Goal: Task Accomplishment & Management: Manage account settings

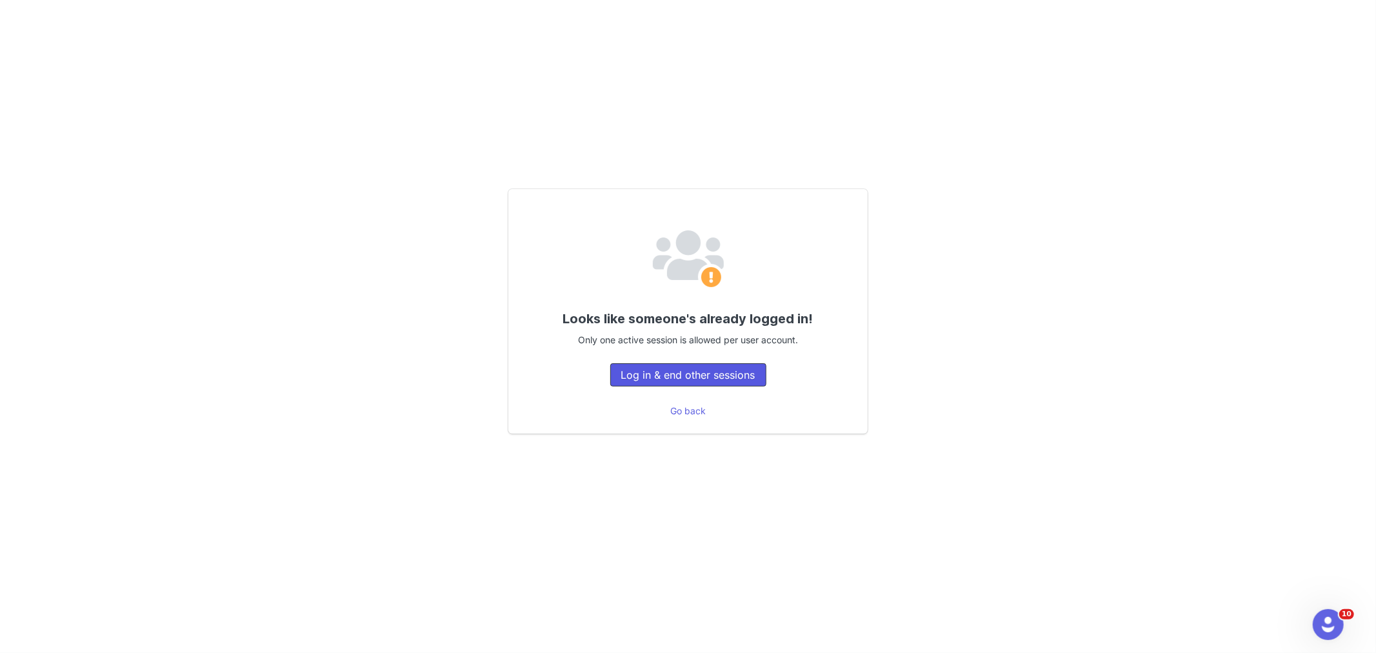
click at [659, 375] on button "Log in & end other sessions" at bounding box center [688, 374] width 156 height 23
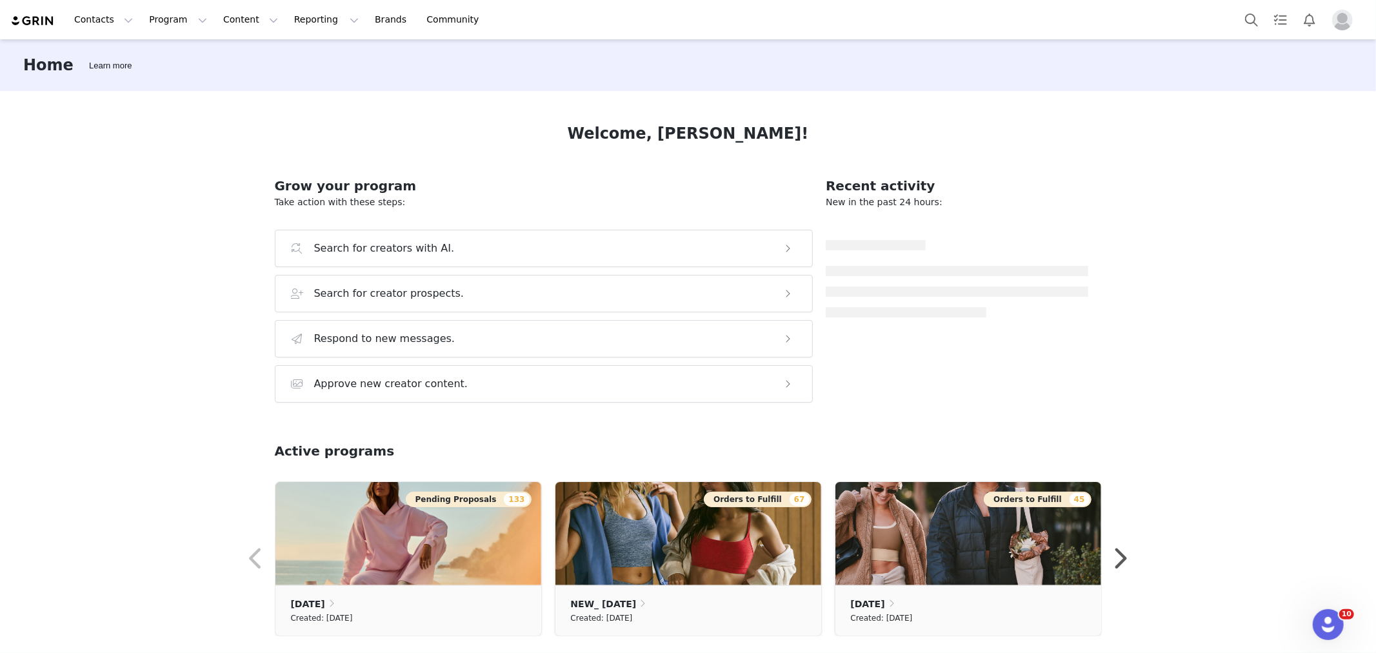
click at [1228, 187] on div "Home Learn more Welcome, [PERSON_NAME]! Grow your program Take action with thes…" at bounding box center [688, 345] width 1376 height 612
click at [189, 25] on button "Program Program" at bounding box center [178, 19] width 74 height 29
click at [194, 59] on div "Activations" at bounding box center [184, 57] width 86 height 14
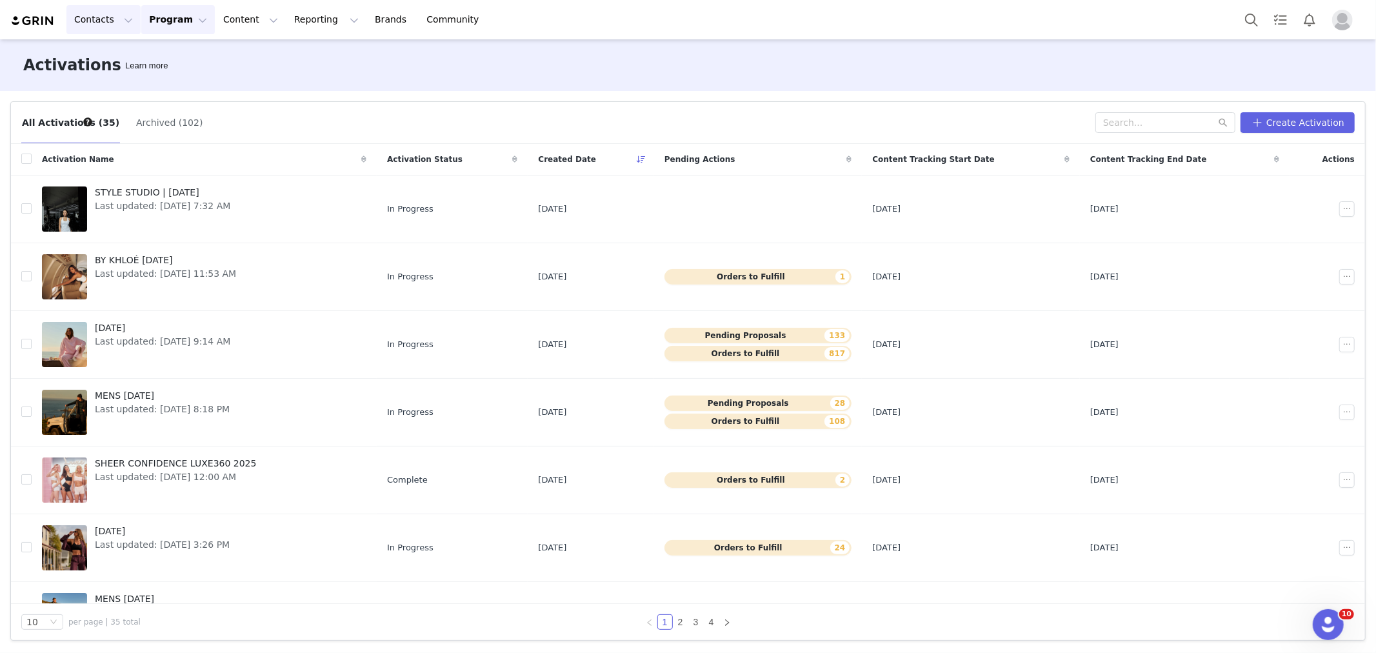
click at [115, 21] on button "Contacts Contacts" at bounding box center [103, 19] width 74 height 29
click at [115, 50] on div "Creators" at bounding box center [118, 57] width 86 height 14
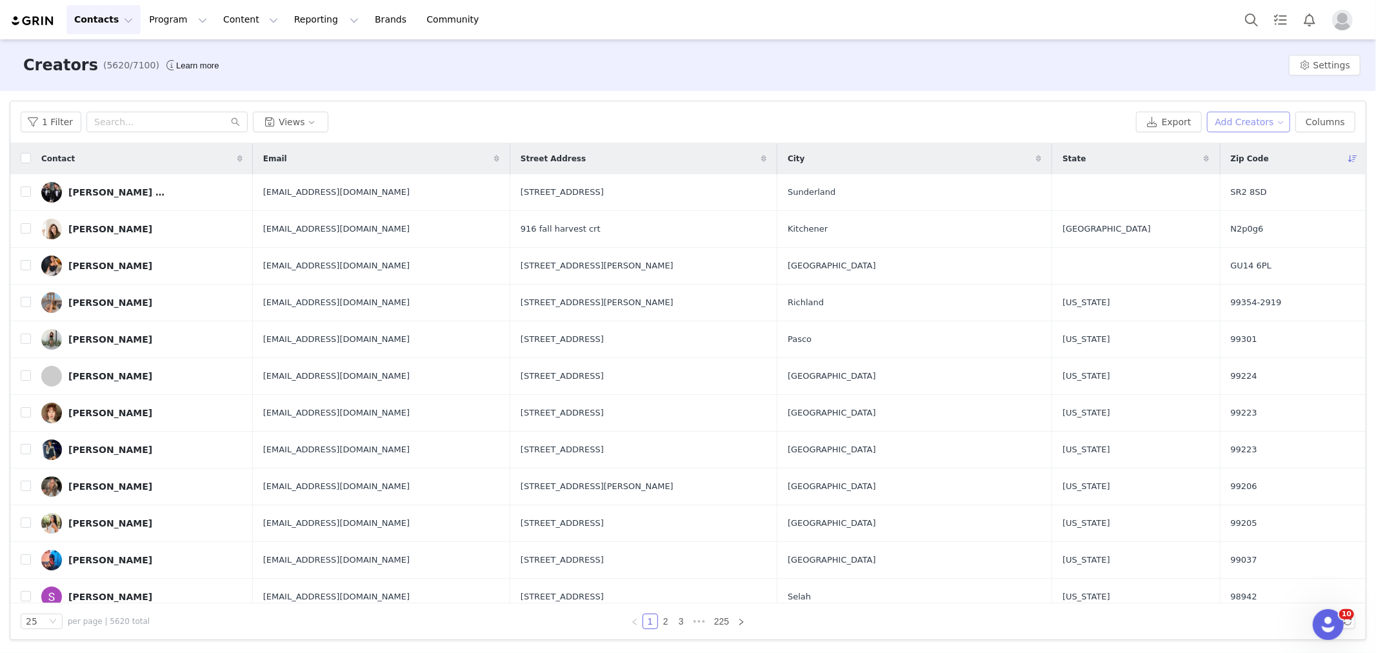
click at [1266, 123] on button "Add Creators" at bounding box center [1249, 122] width 84 height 21
click at [1255, 165] on span "Import Creators" at bounding box center [1259, 168] width 71 height 14
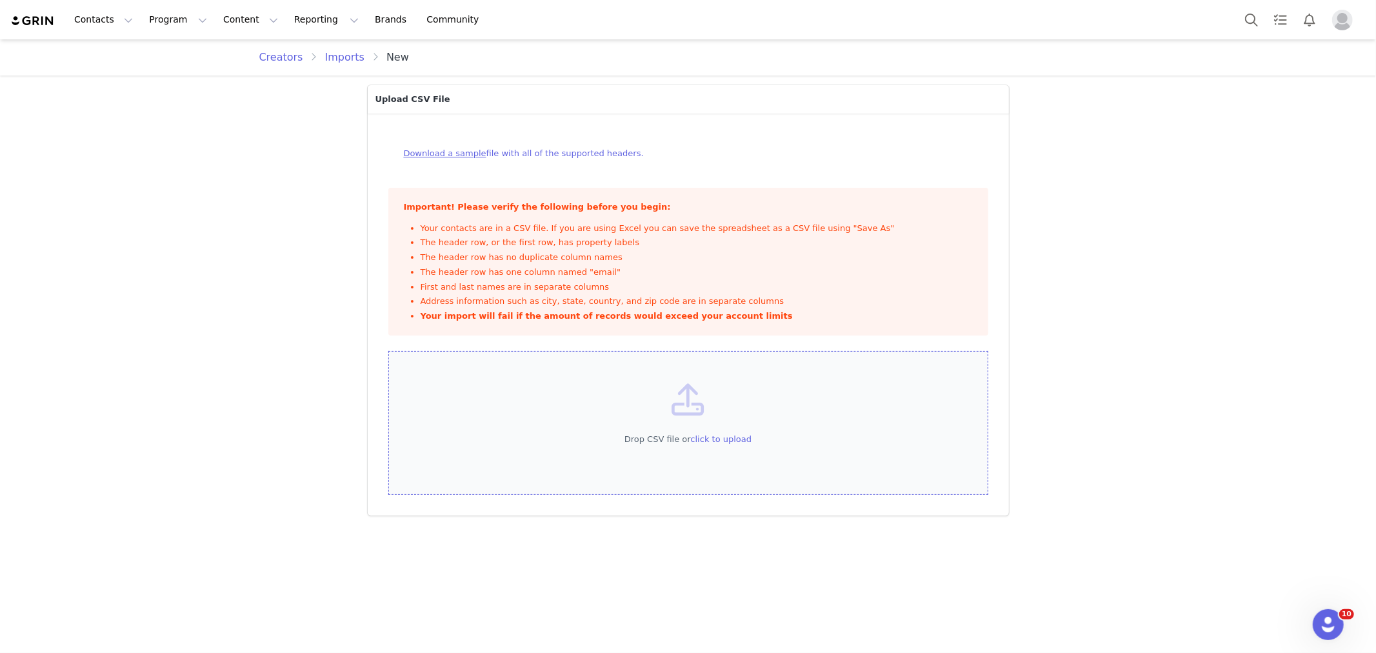
click at [723, 437] on span "click to upload" at bounding box center [721, 439] width 61 height 10
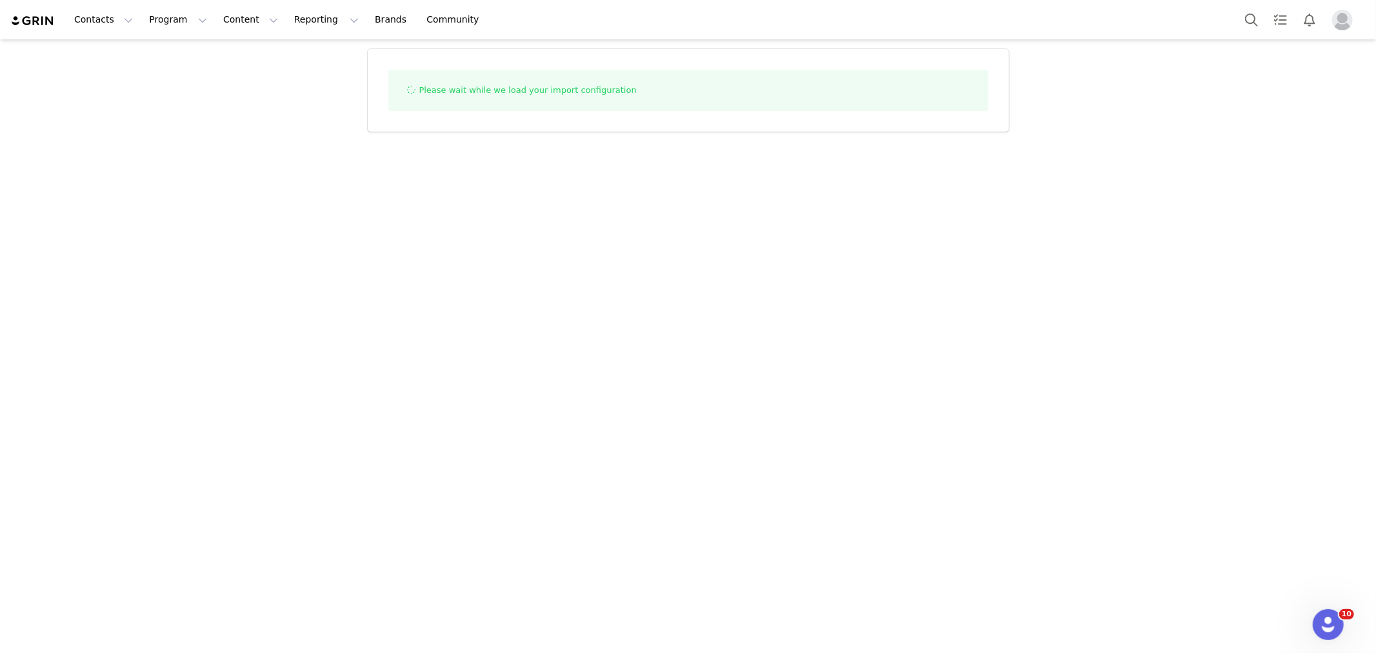
select select "influencer"
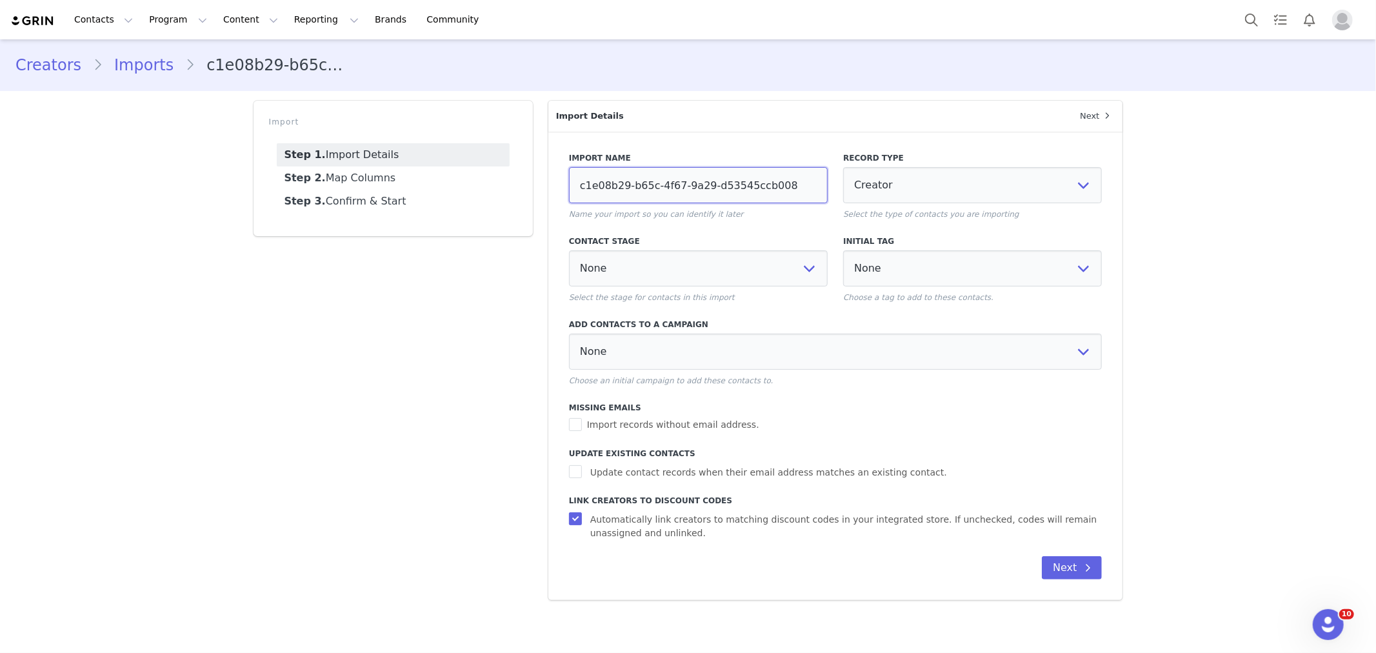
click at [623, 183] on input "c1e08b29-b65c-4f67-9a29-d53545ccb008" at bounding box center [698, 185] width 259 height 36
type input "mens 9"
select select
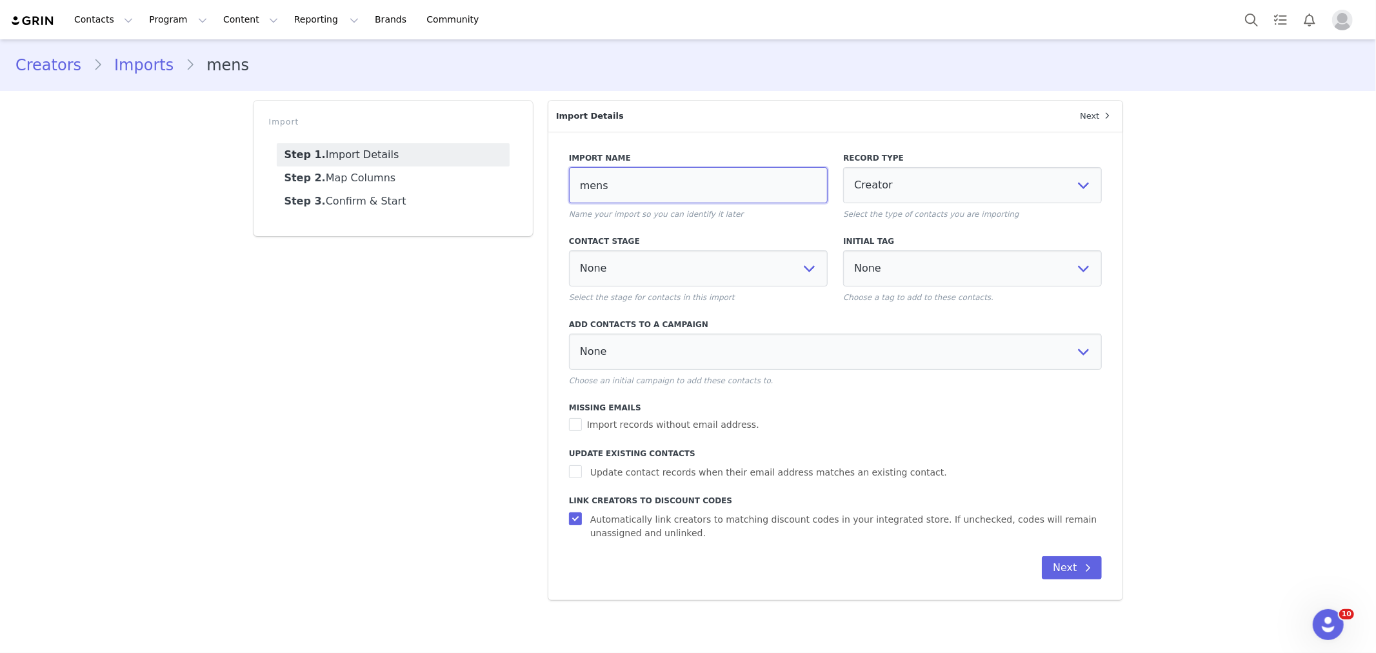
select select
type input "mens 9/"
select select
type input "mens 9/3"
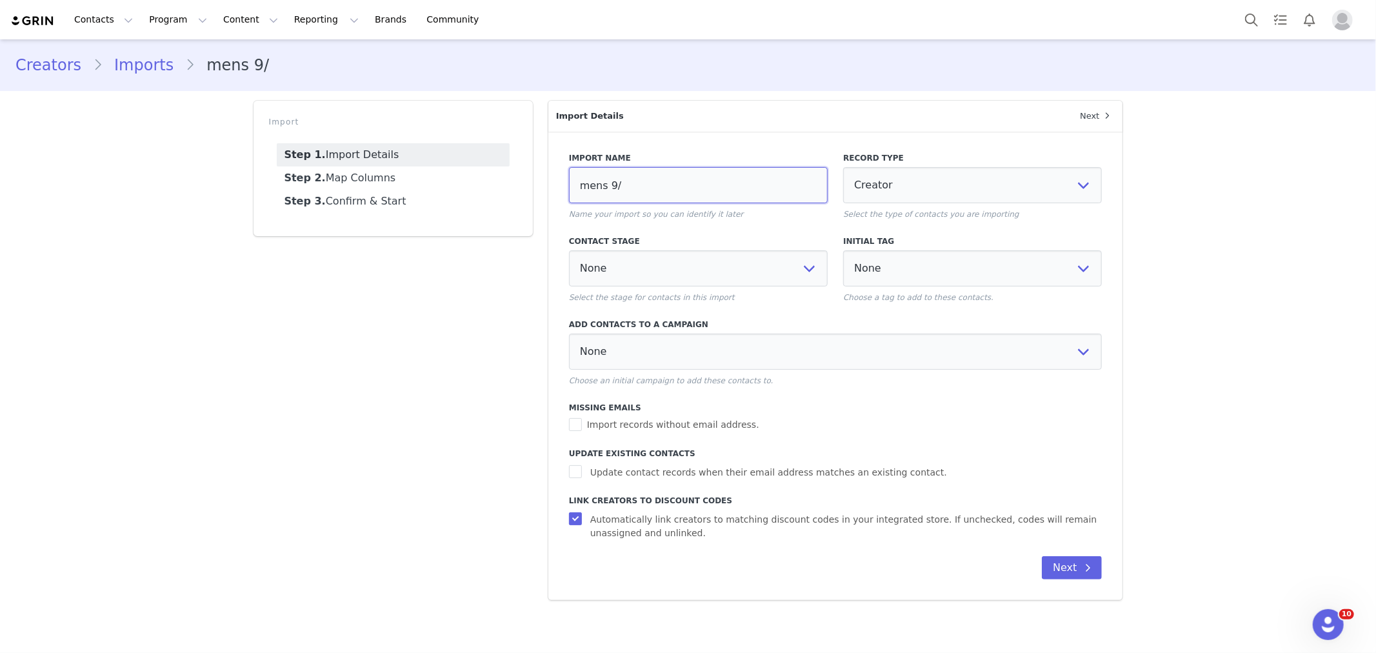
select select
type input "mens 9/30"
select select
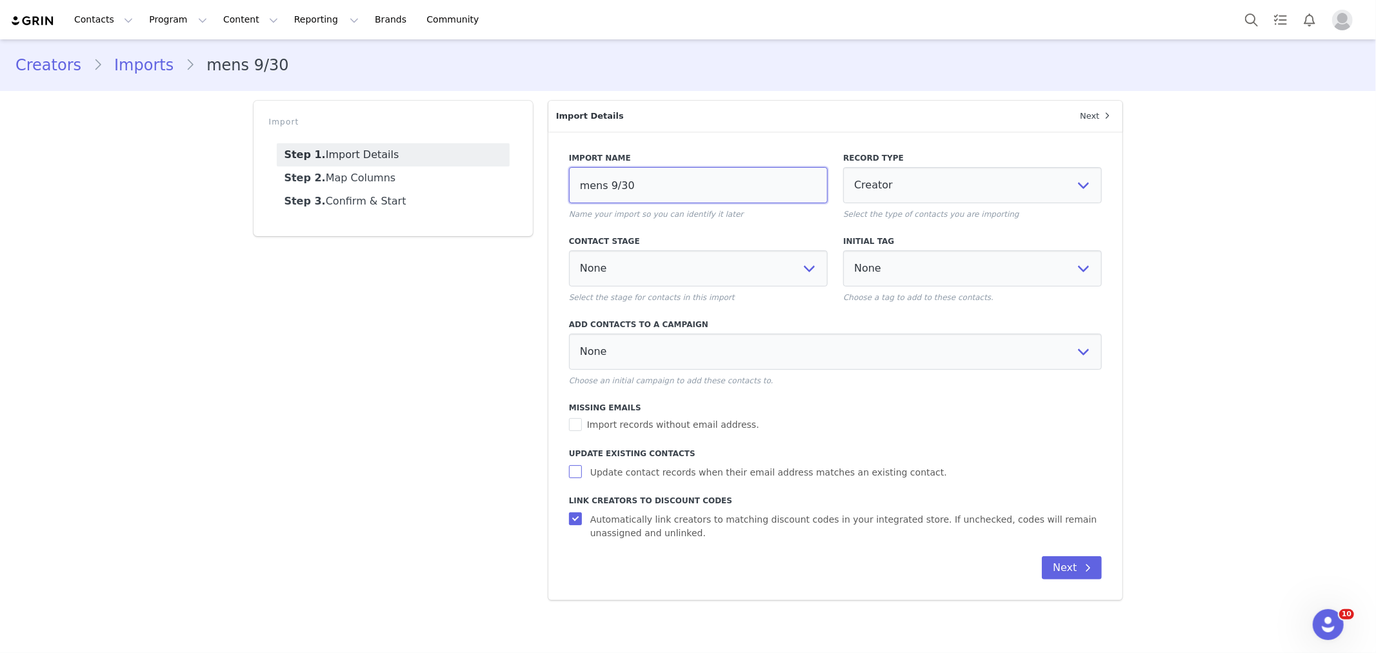
type input "mens 9/30"
click at [672, 475] on span "Update contact records when their email address matches an existing contact." at bounding box center [768, 473] width 367 height 14
click at [585, 475] on input "Update contact records when their email address matches an existing contact." at bounding box center [577, 471] width 16 height 13
checkbox input "true"
select select
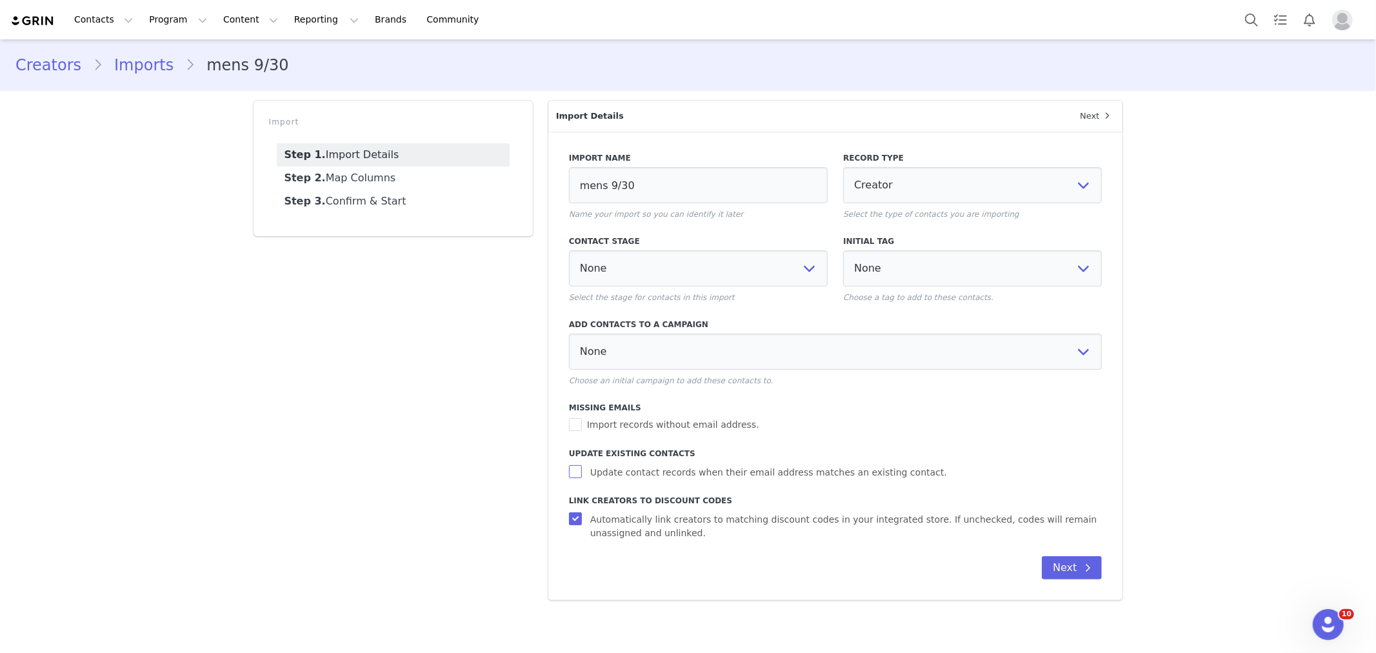
select select
click at [1073, 566] on button "Next" at bounding box center [1072, 567] width 60 height 23
select select
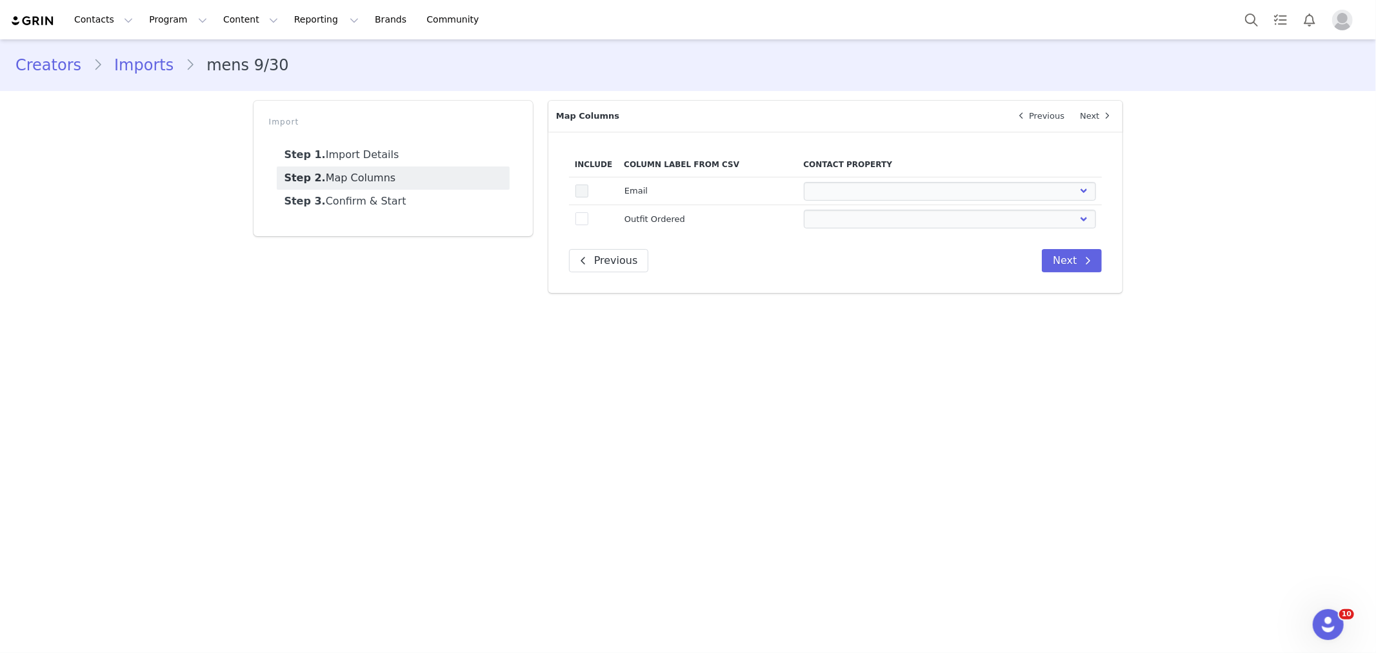
click at [586, 194] on td "true" at bounding box center [593, 191] width 49 height 28
drag, startPoint x: 588, startPoint y: 224, endPoint x: 578, endPoint y: 203, distance: 24.0
click at [585, 219] on span at bounding box center [581, 218] width 13 height 13
click at [588, 212] on input "true" at bounding box center [588, 212] width 0 height 0
select select
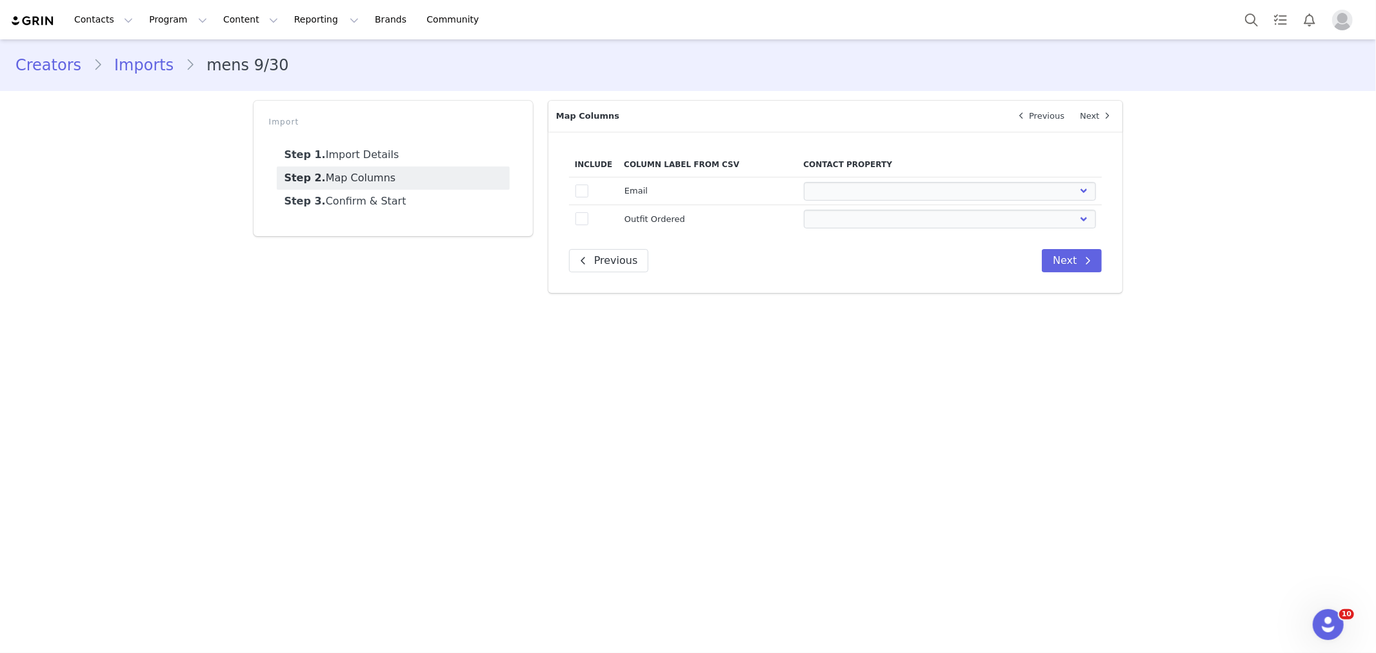
select select
click at [579, 190] on span at bounding box center [581, 190] width 13 height 13
click at [588, 184] on input "true" at bounding box center [588, 184] width 0 height 0
select select
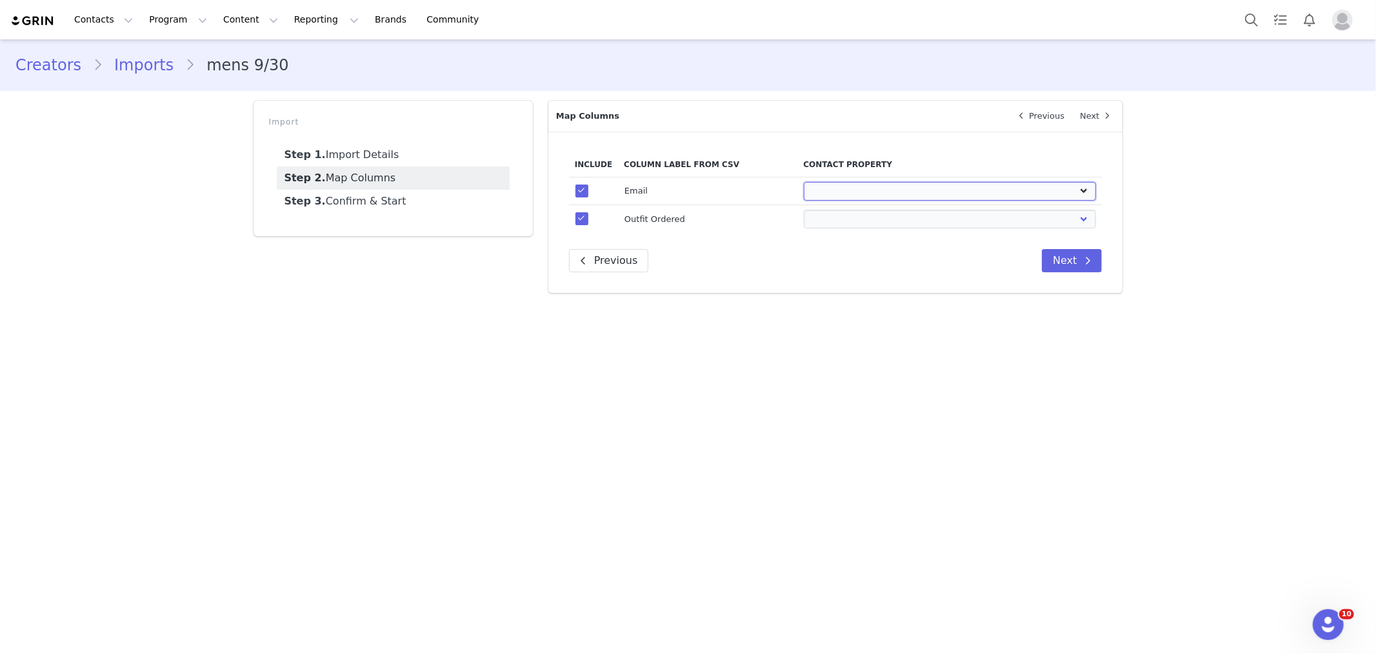
click at [854, 191] on select "First Name Last Name Email PayPal Email Gender Language Phone Country Code Phon…" at bounding box center [950, 191] width 292 height 19
select select "email"
click at [804, 182] on select "First Name Last Name Email PayPal Email Gender Language Phone Country Code Phon…" at bounding box center [950, 191] width 292 height 19
click at [870, 217] on select "First Name Last Name Email PayPal Email Gender Language Phone Country Code Phon…" at bounding box center [950, 219] width 292 height 19
select select "field_24340"
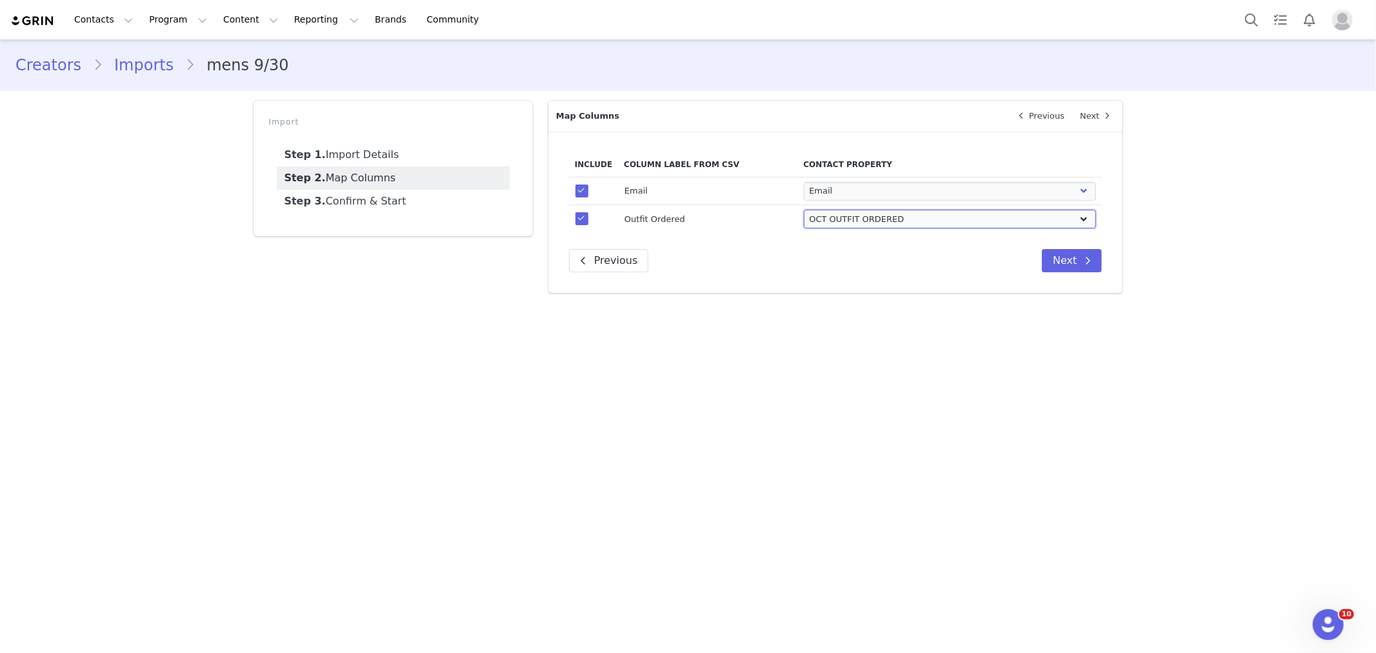
click at [804, 210] on select "First Name Last Name Email PayPal Email Gender Language Phone Country Code Phon…" at bounding box center [950, 219] width 292 height 19
click at [860, 349] on main "Creators Imports mens 9/30 Import Step 1. Import Details Step 2. Map Columns St…" at bounding box center [688, 345] width 1376 height 612
click at [1087, 262] on icon at bounding box center [1087, 260] width 6 height 10
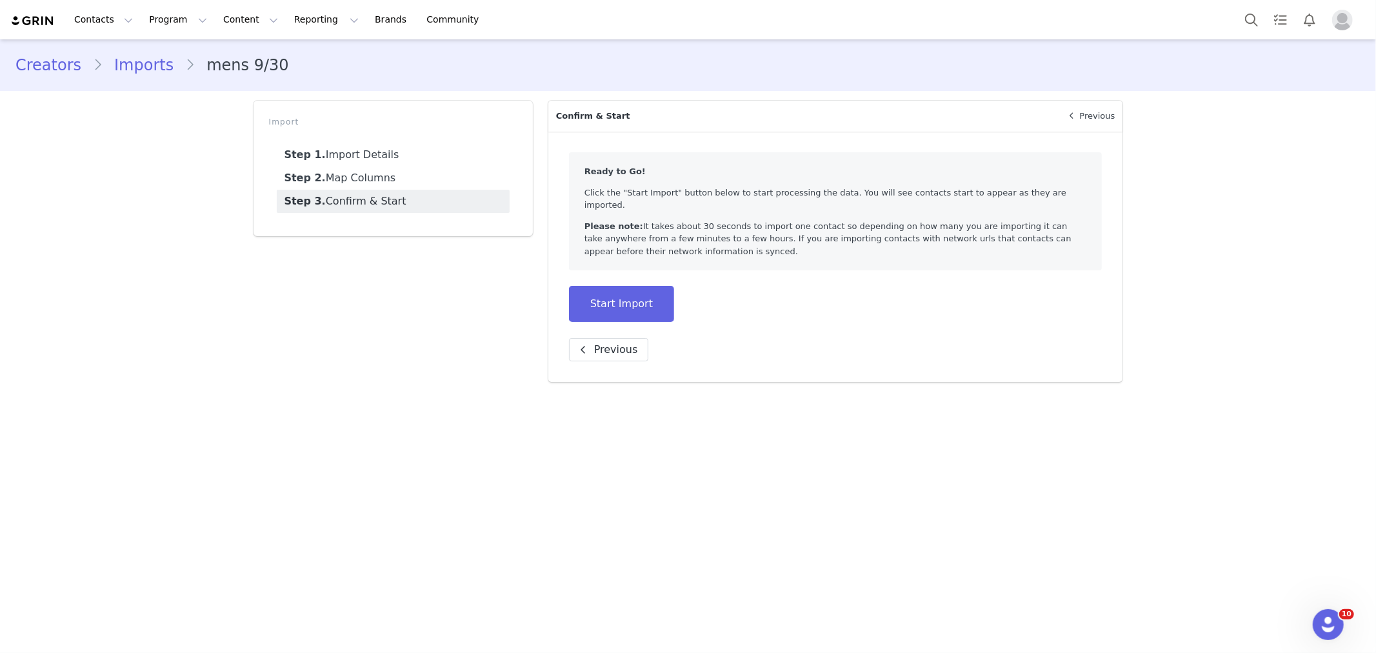
click at [667, 286] on div "Start Import" at bounding box center [835, 304] width 533 height 36
click at [646, 286] on button "Start Import" at bounding box center [621, 304] width 105 height 36
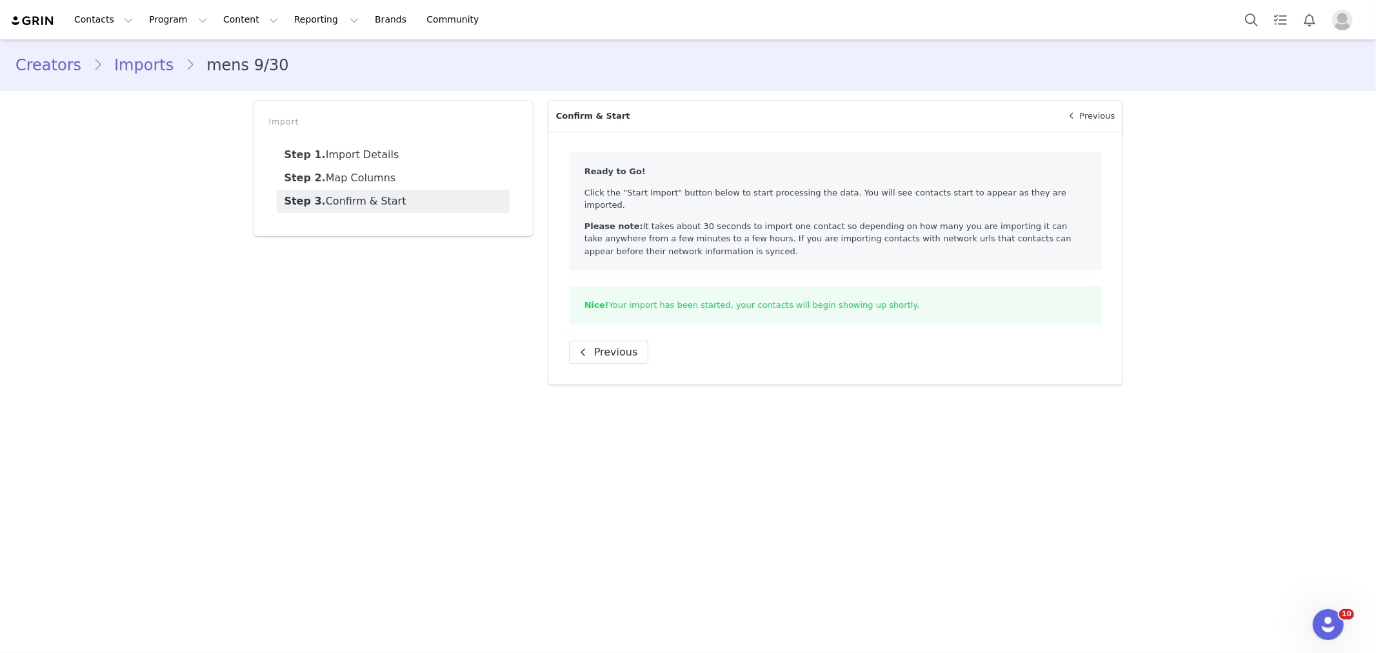
click at [138, 62] on link "Imports" at bounding box center [144, 65] width 83 height 23
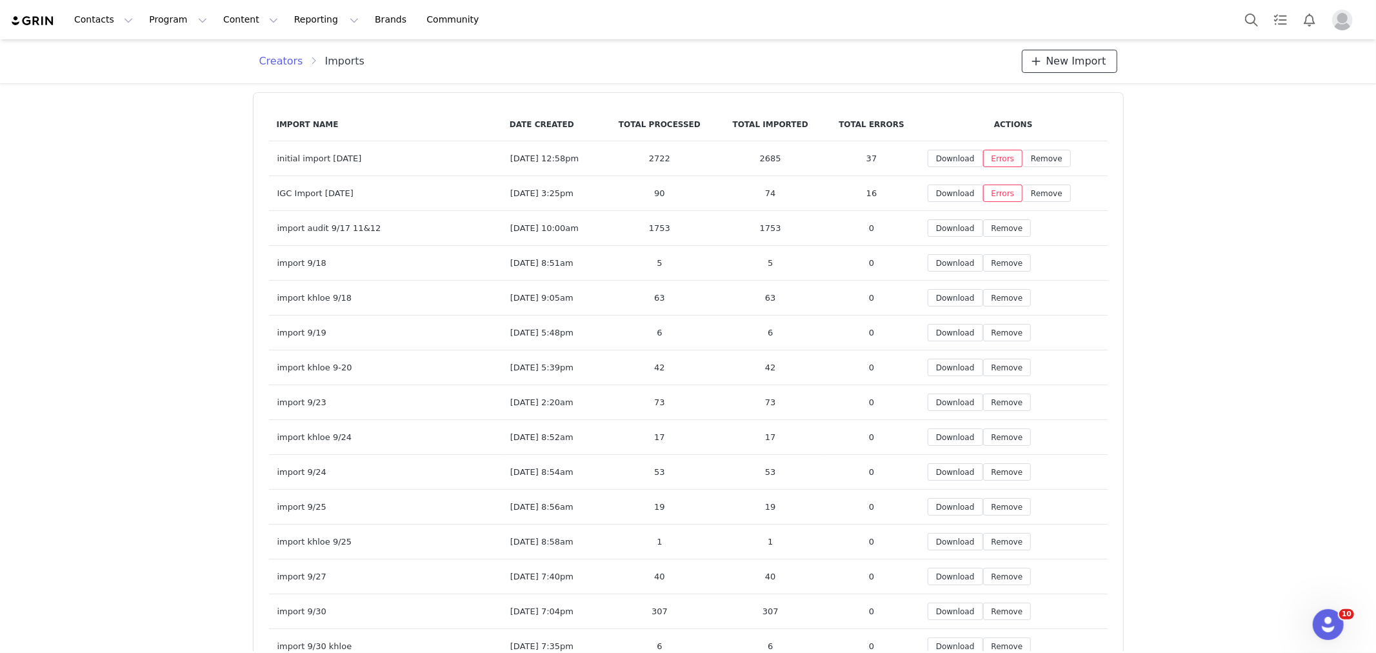
click at [1073, 55] on span "New Import" at bounding box center [1076, 61] width 60 height 15
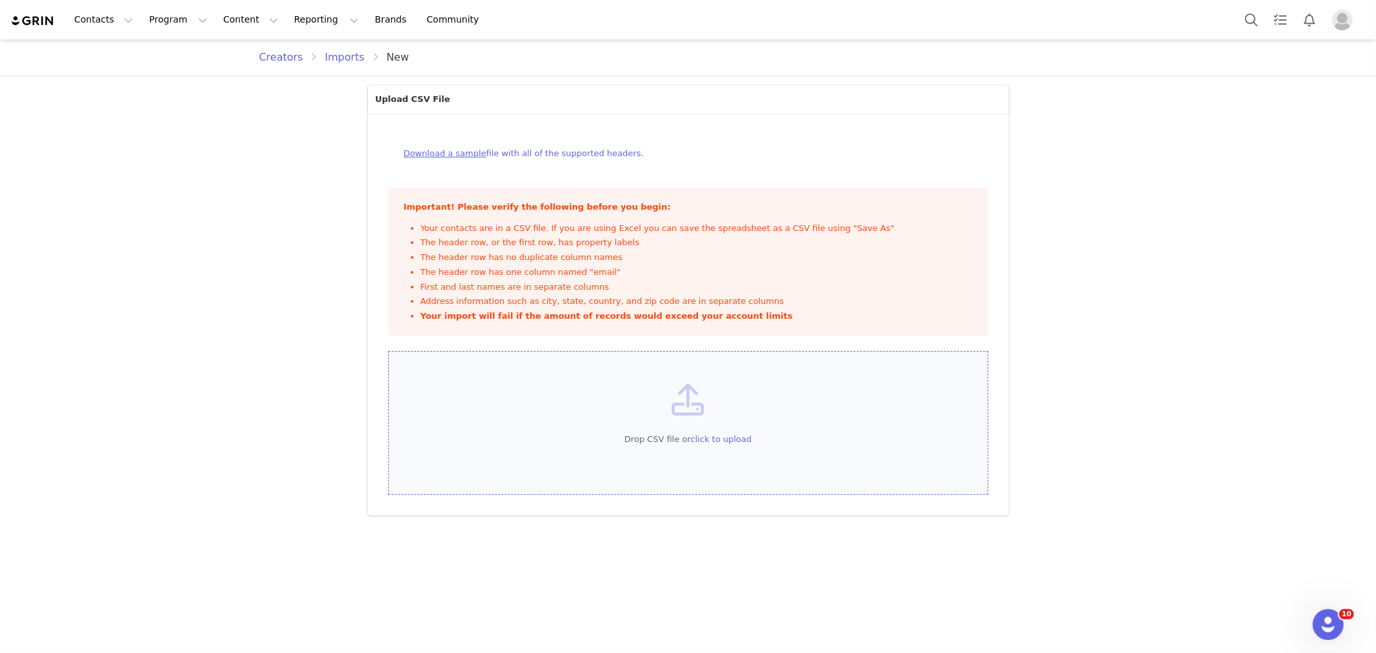
click at [730, 426] on div "Drop CSV file or click to upload" at bounding box center [688, 423] width 600 height 144
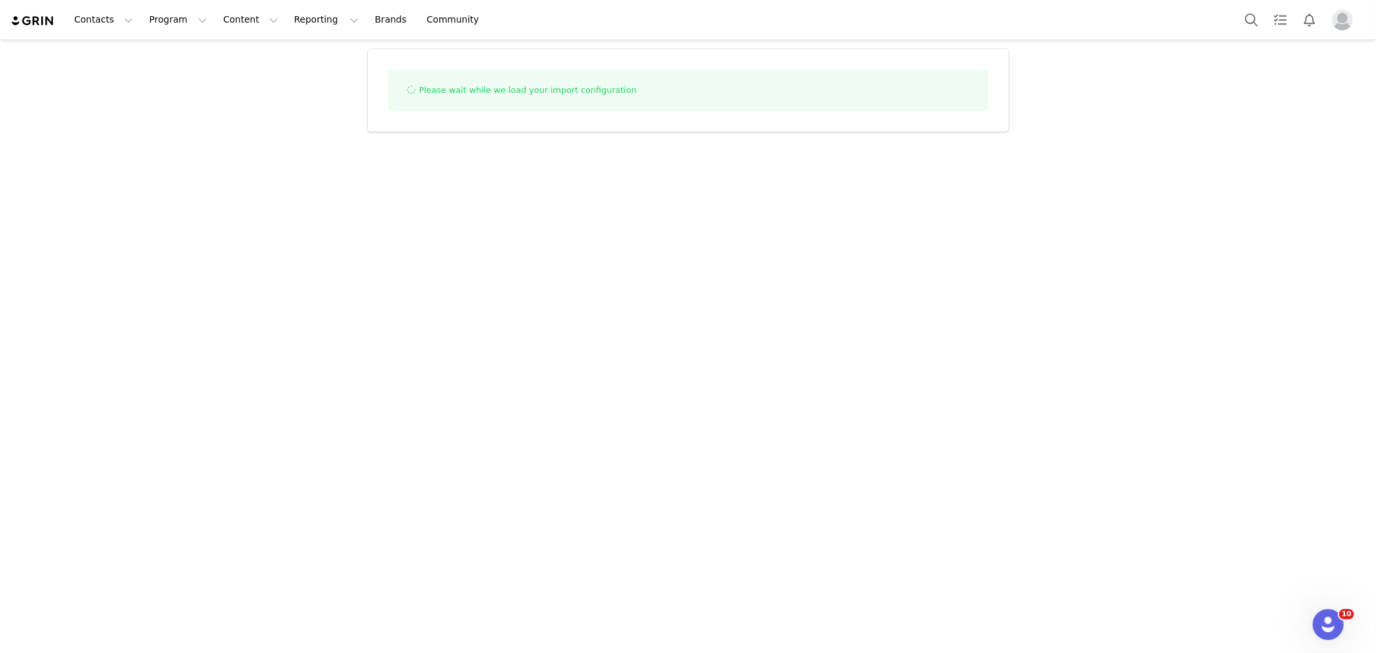
select select "influencer"
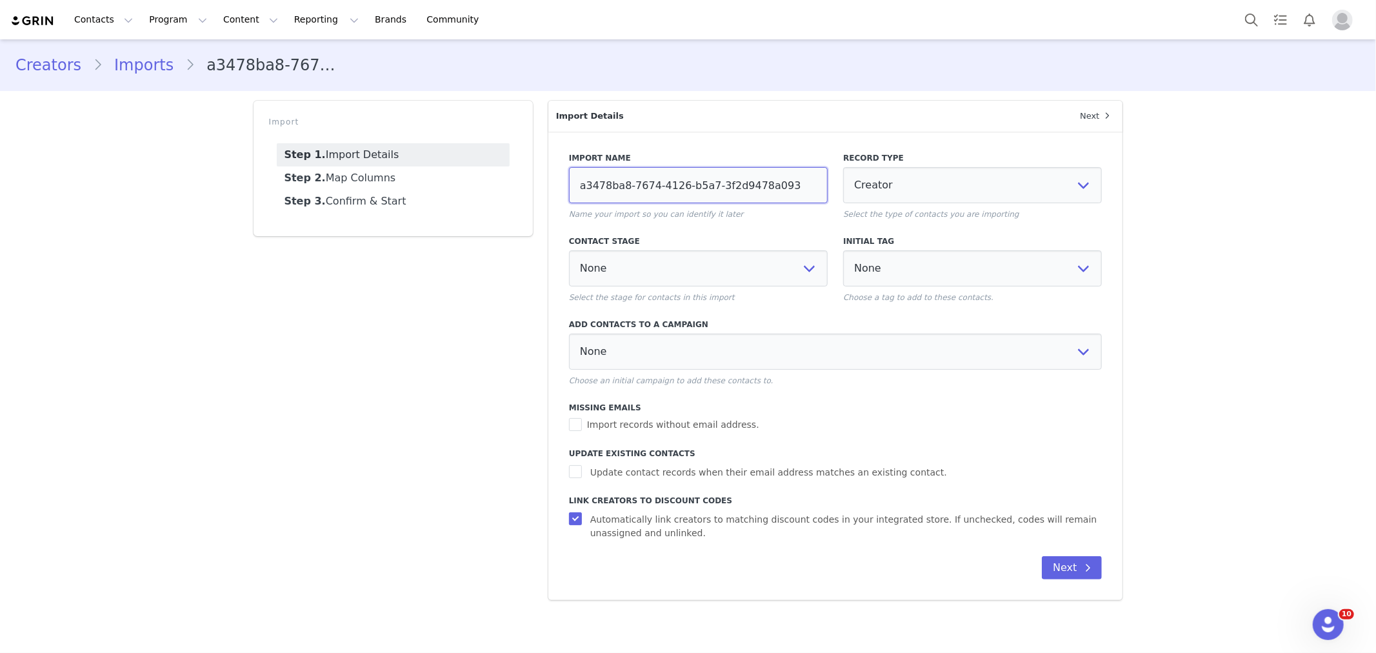
click at [663, 195] on input "a3478ba8-7674-4126-b5a7-3f2d9478a093" at bounding box center [698, 185] width 259 height 36
type input "womens 9/30"
click at [612, 475] on span "Update contact records when their email address matches an existing contact." at bounding box center [768, 473] width 367 height 14
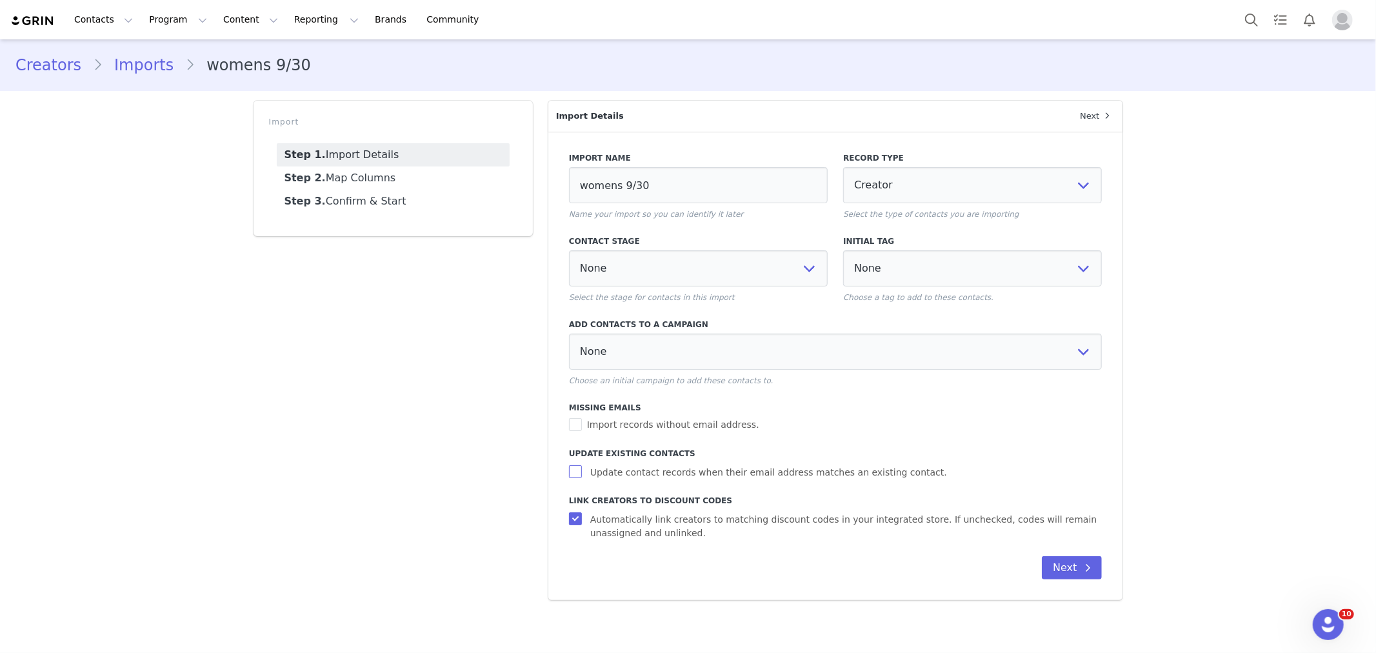
click at [585, 475] on input "Update contact records when their email address matches an existing contact." at bounding box center [577, 471] width 16 height 13
checkbox input "true"
select select
click at [1062, 570] on button "Next" at bounding box center [1072, 567] width 60 height 23
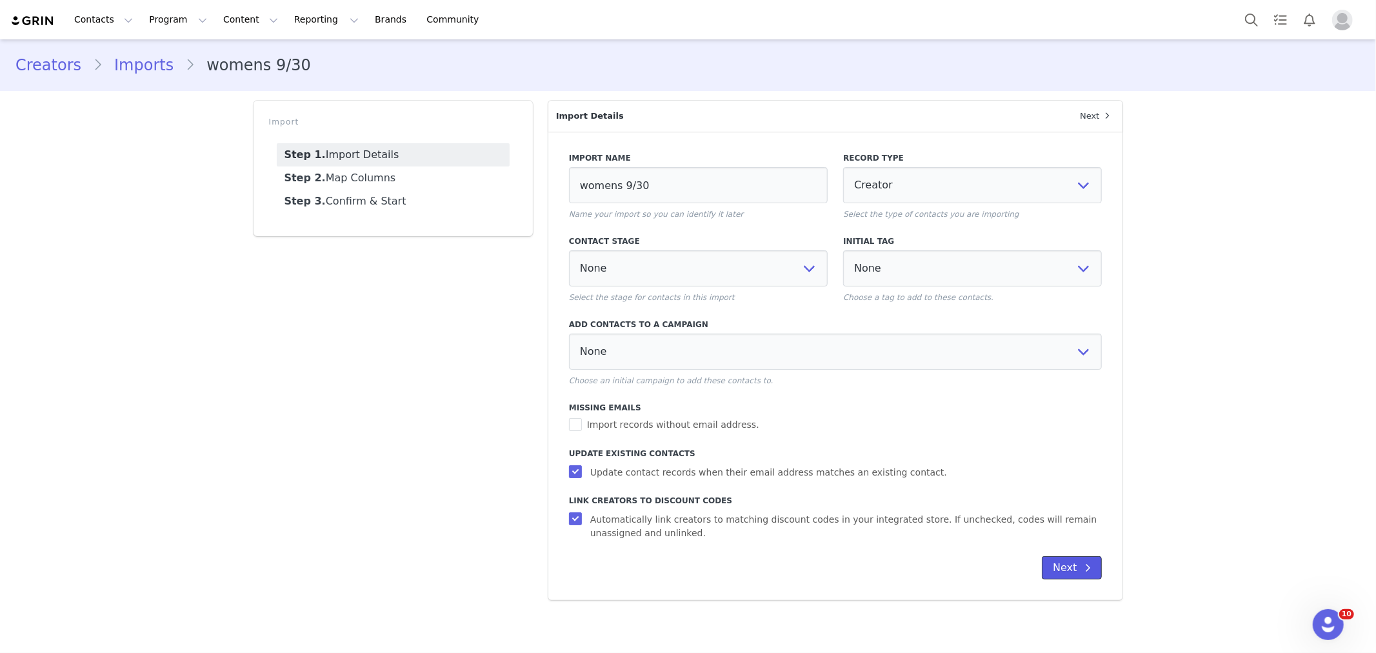
select select
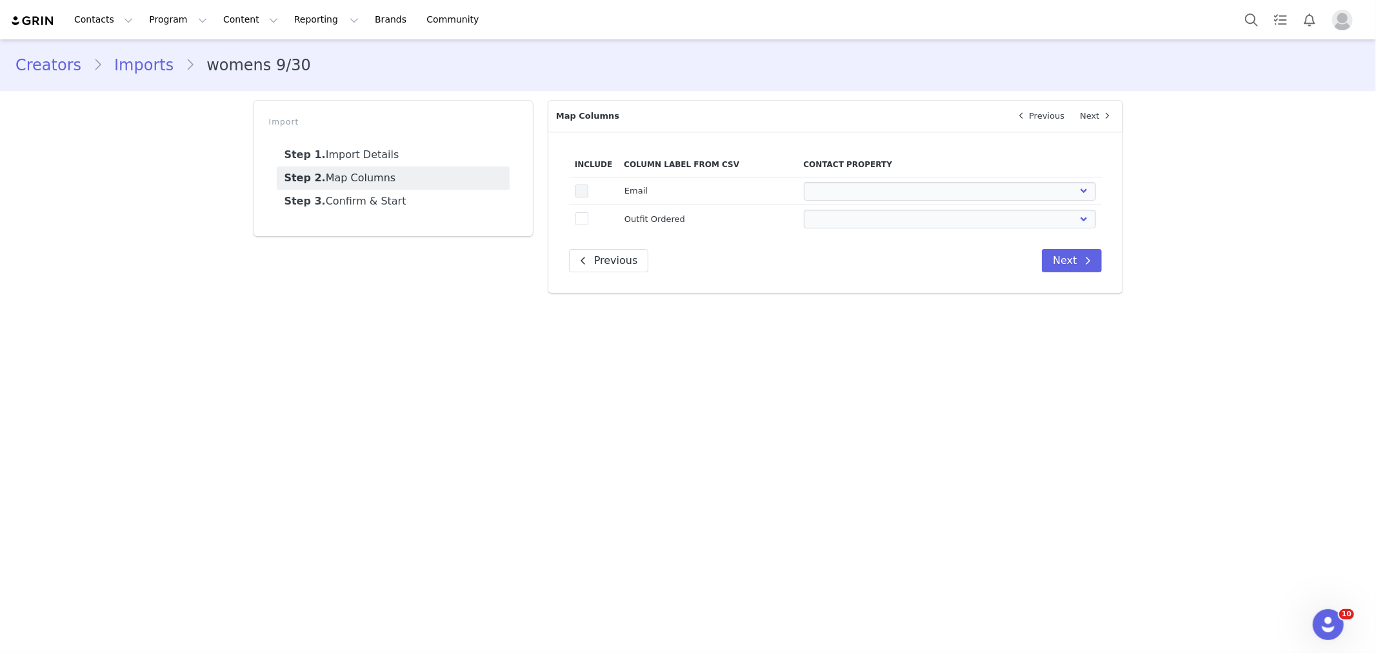
click at [582, 185] on span at bounding box center [581, 190] width 13 height 13
click at [588, 184] on input "true" at bounding box center [588, 184] width 0 height 0
select select
click at [574, 217] on td "true" at bounding box center [593, 219] width 49 height 28
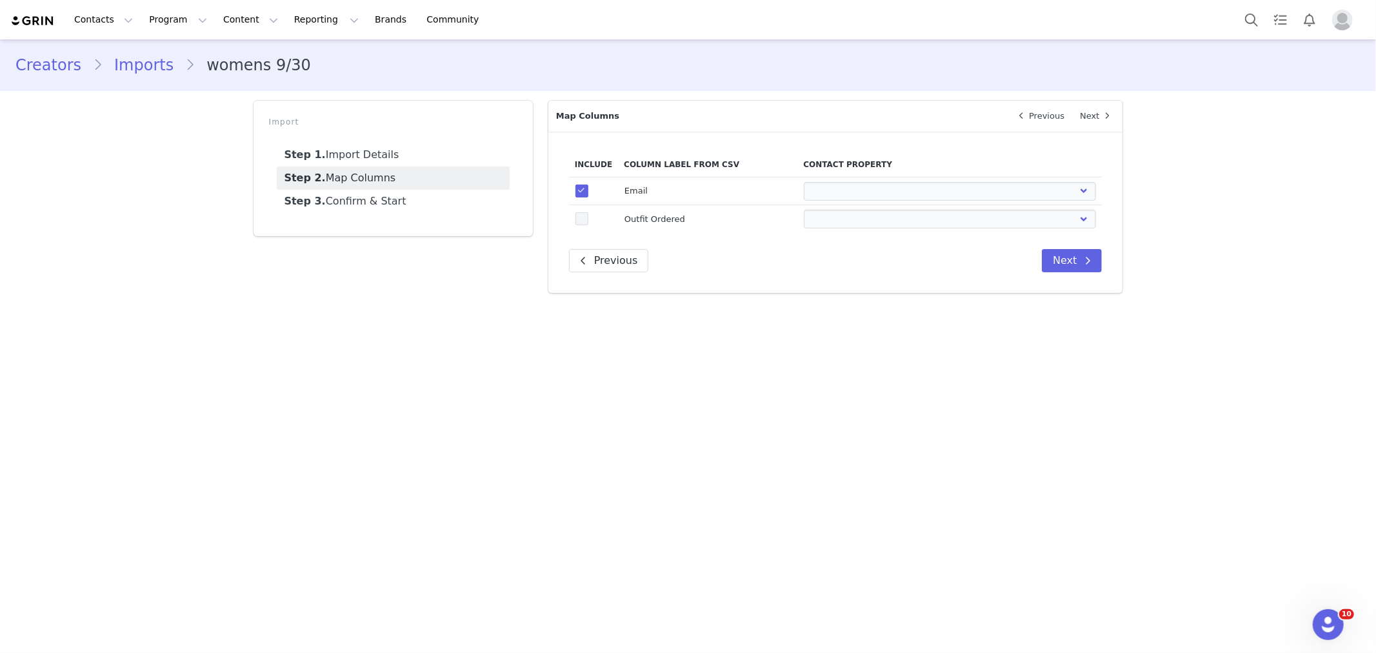
click at [584, 217] on span at bounding box center [581, 218] width 13 height 13
click at [588, 212] on input "true" at bounding box center [588, 212] width 0 height 0
select select
click at [864, 190] on select "First Name Last Name Email PayPal Email Gender Language Phone Country Code Phon…" at bounding box center [950, 191] width 292 height 19
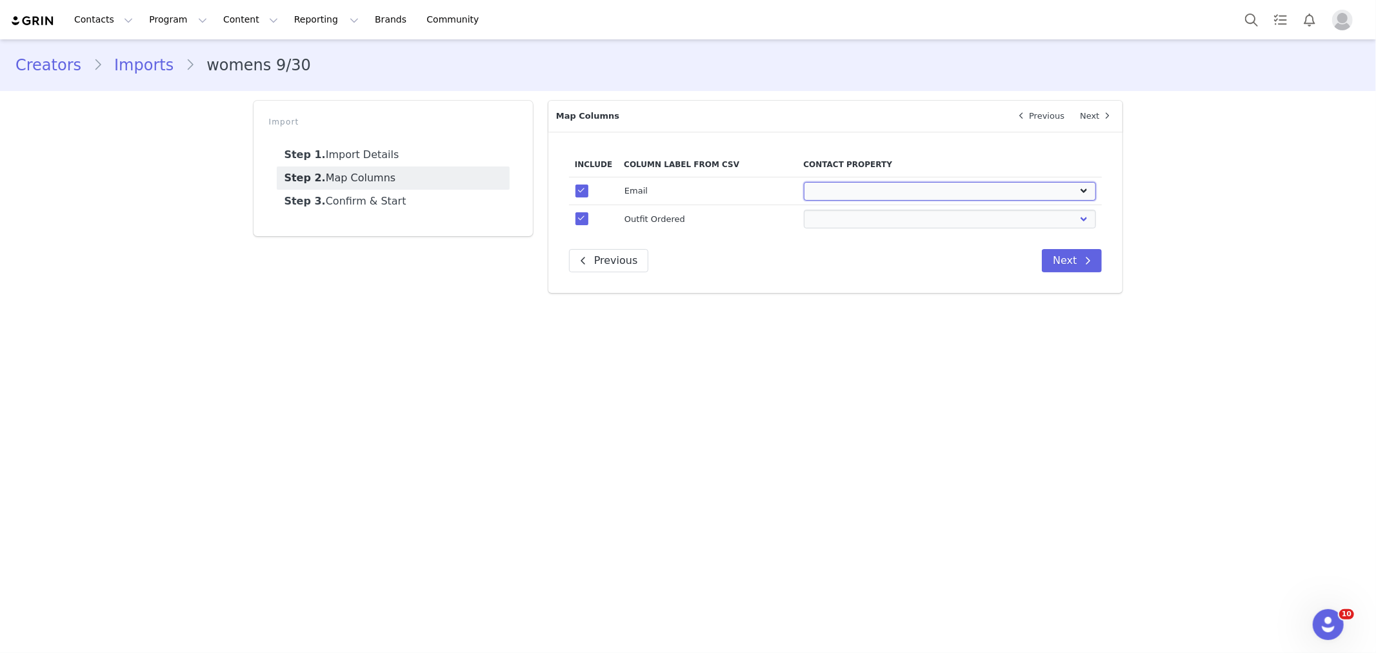
select select "email"
click at [804, 182] on select "First Name Last Name Email PayPal Email Gender Language Phone Country Code Phon…" at bounding box center [950, 191] width 292 height 19
click at [868, 234] on div "Include Column Label from CSV Contact Property true Email First Name Last Name …" at bounding box center [835, 212] width 575 height 161
click at [872, 229] on td "First Name Last Name Email PayPal Email Gender Language Phone Country Code Phon…" at bounding box center [949, 219] width 304 height 28
click at [881, 214] on select "First Name Last Name Email PayPal Email Gender Language Phone Country Code Phon…" at bounding box center [950, 219] width 292 height 19
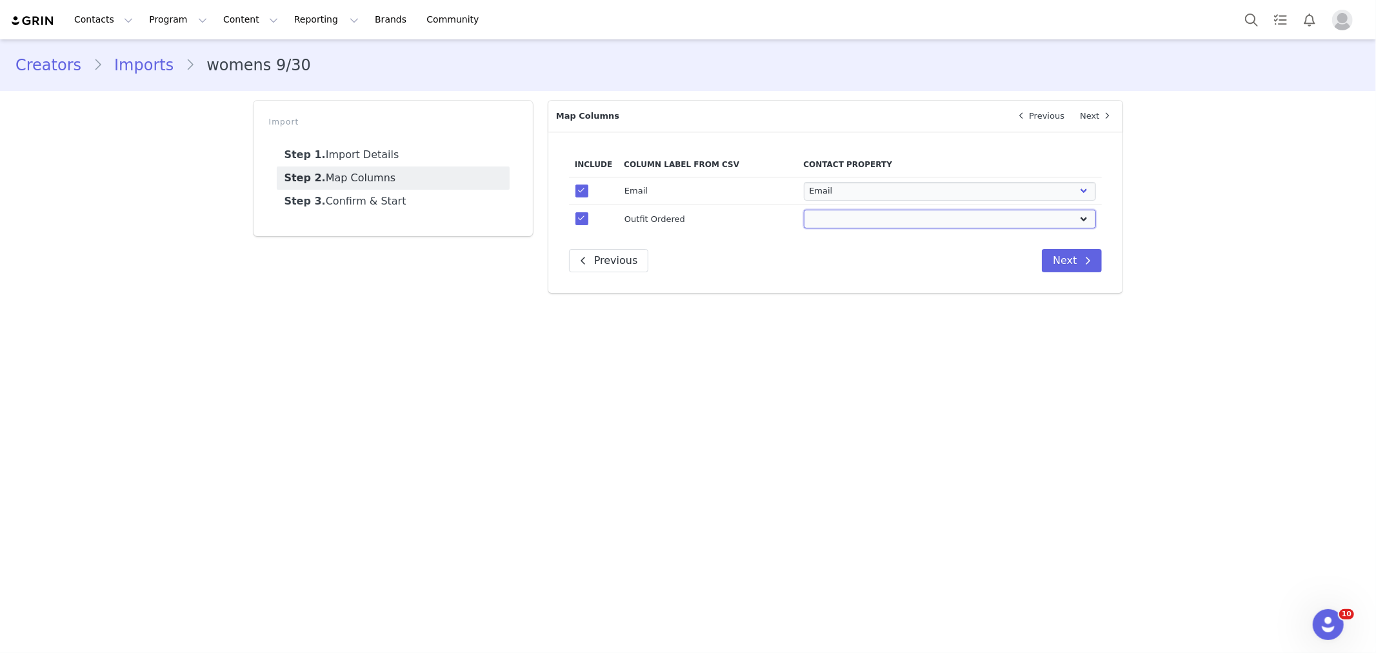
select select "field_24340"
click at [804, 210] on select "First Name Last Name Email PayPal Email Gender Language Phone Country Code Phon…" at bounding box center [950, 219] width 292 height 19
click at [868, 389] on main "Creators Imports womens 9/30 Import Step 1. Import Details Step 2. Map Columns …" at bounding box center [688, 345] width 1376 height 612
click at [1054, 261] on button "Next" at bounding box center [1072, 260] width 60 height 23
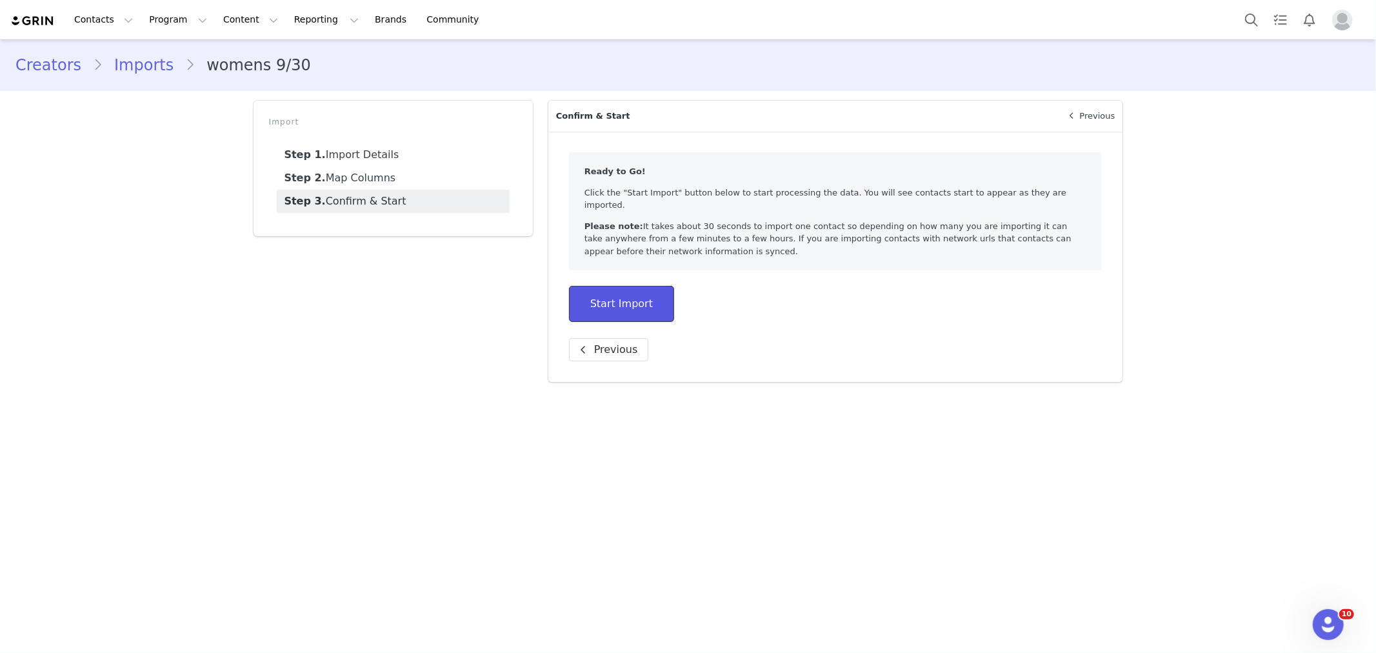
click at [612, 286] on button "Start Import" at bounding box center [621, 304] width 105 height 36
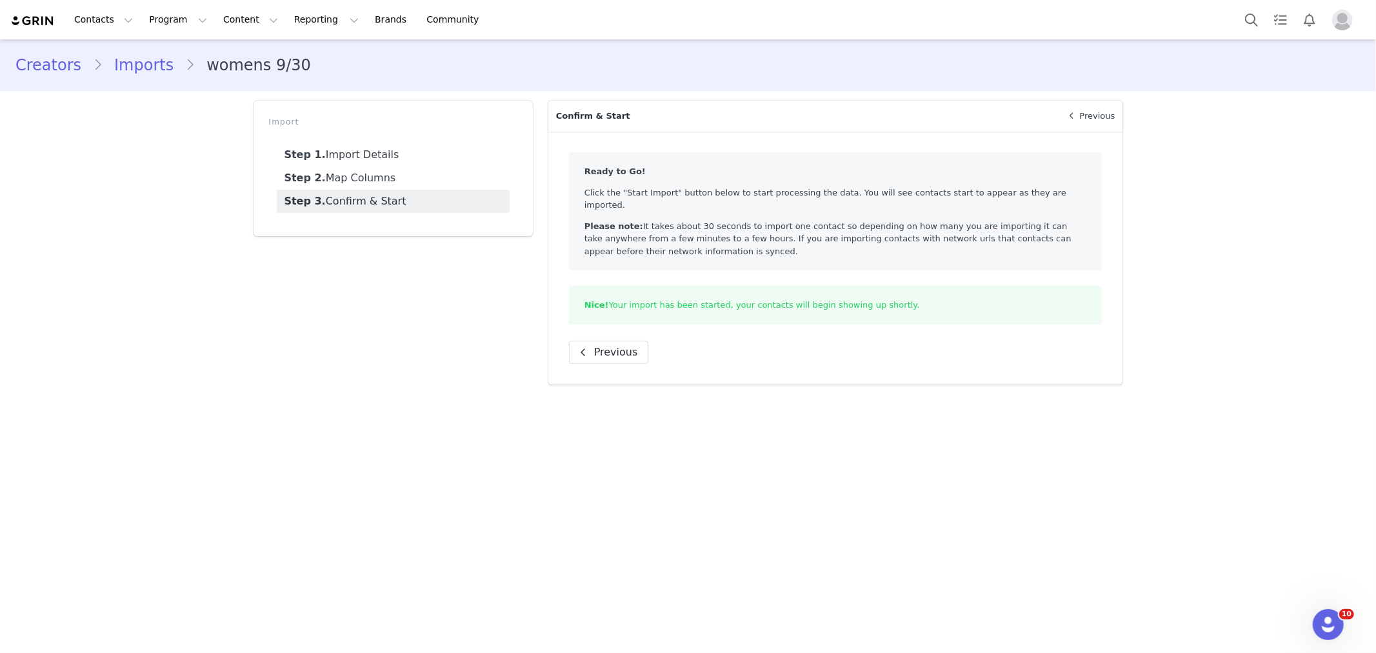
click at [310, 321] on div "Import Step 1. Import Details Step 2. Map Columns Step 3. Confirm & Start" at bounding box center [393, 242] width 295 height 299
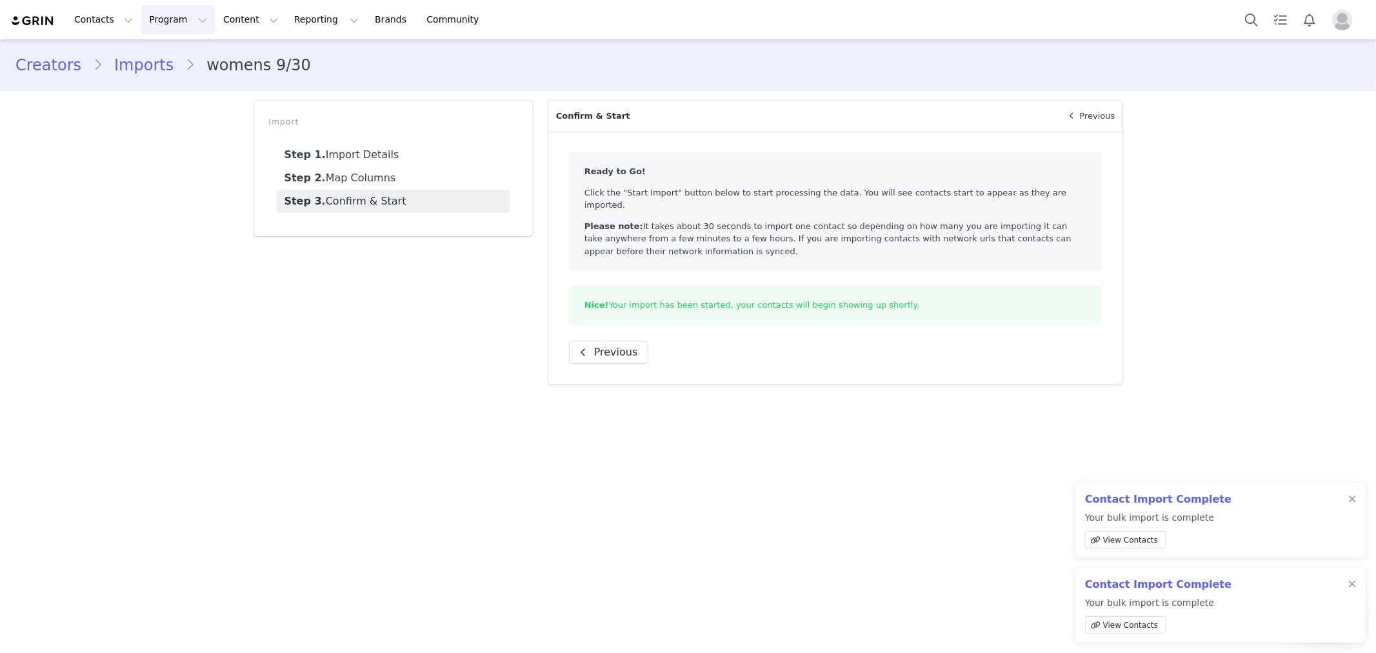
click at [187, 26] on button "Program Program" at bounding box center [178, 19] width 74 height 29
click at [181, 57] on p "Activations" at bounding box center [169, 57] width 50 height 14
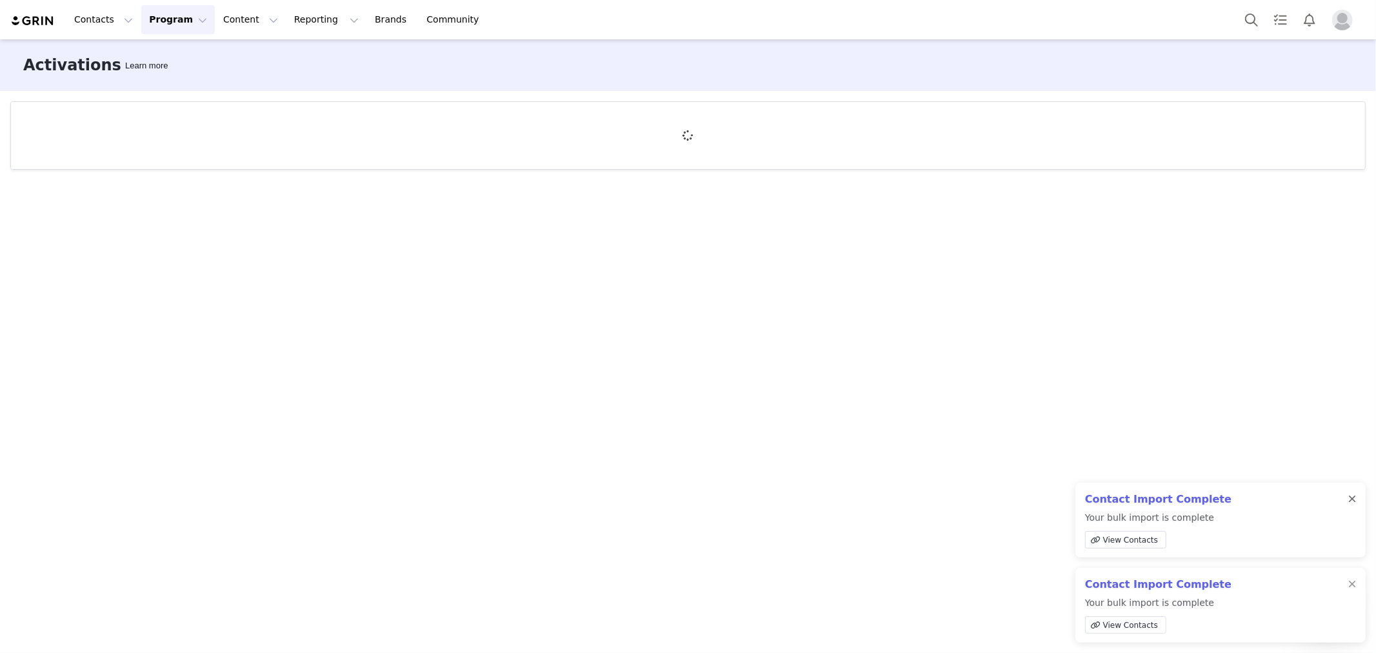
drag, startPoint x: 1359, startPoint y: 501, endPoint x: 1350, endPoint y: 501, distance: 9.0
click at [1355, 501] on div "Contact Import Complete Your bulk import is complete View Contacts" at bounding box center [1220, 520] width 290 height 75
click at [1350, 501] on div at bounding box center [1352, 499] width 8 height 10
click at [1349, 582] on div at bounding box center [1352, 584] width 8 height 10
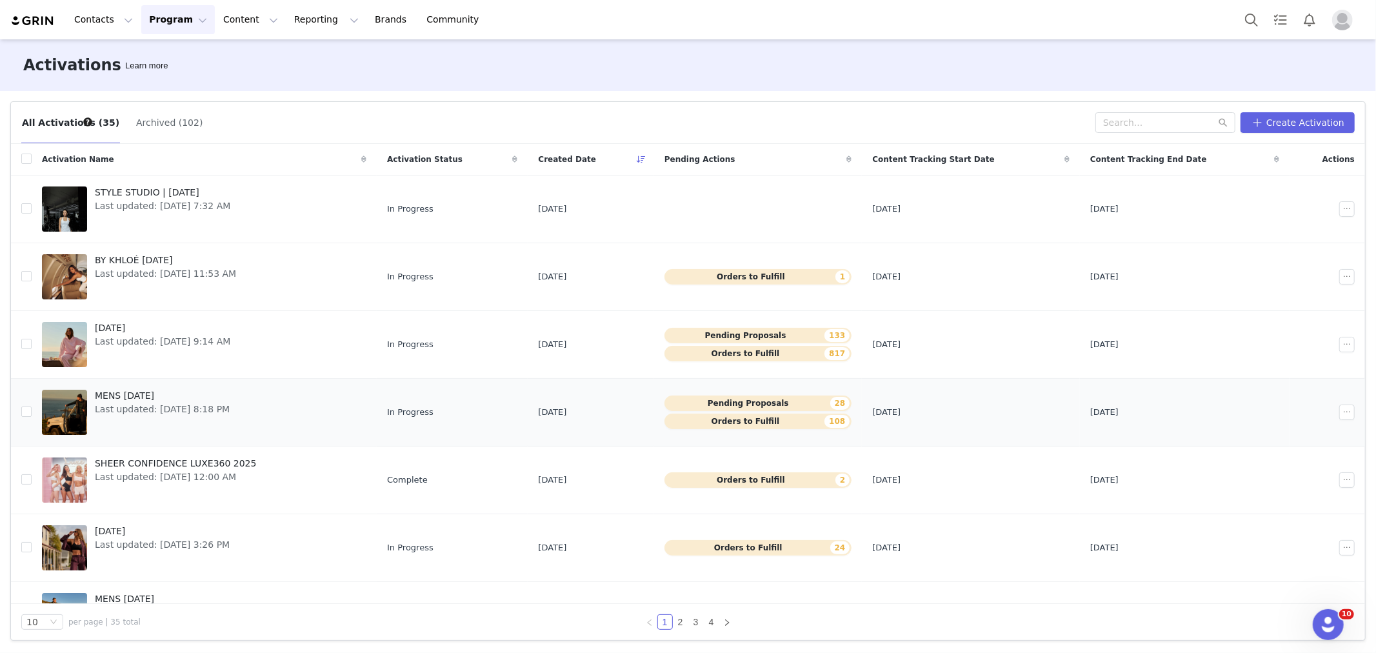
click at [195, 417] on div "MENS [DATE] Last updated: [DATE] 8:18 PM" at bounding box center [162, 412] width 150 height 52
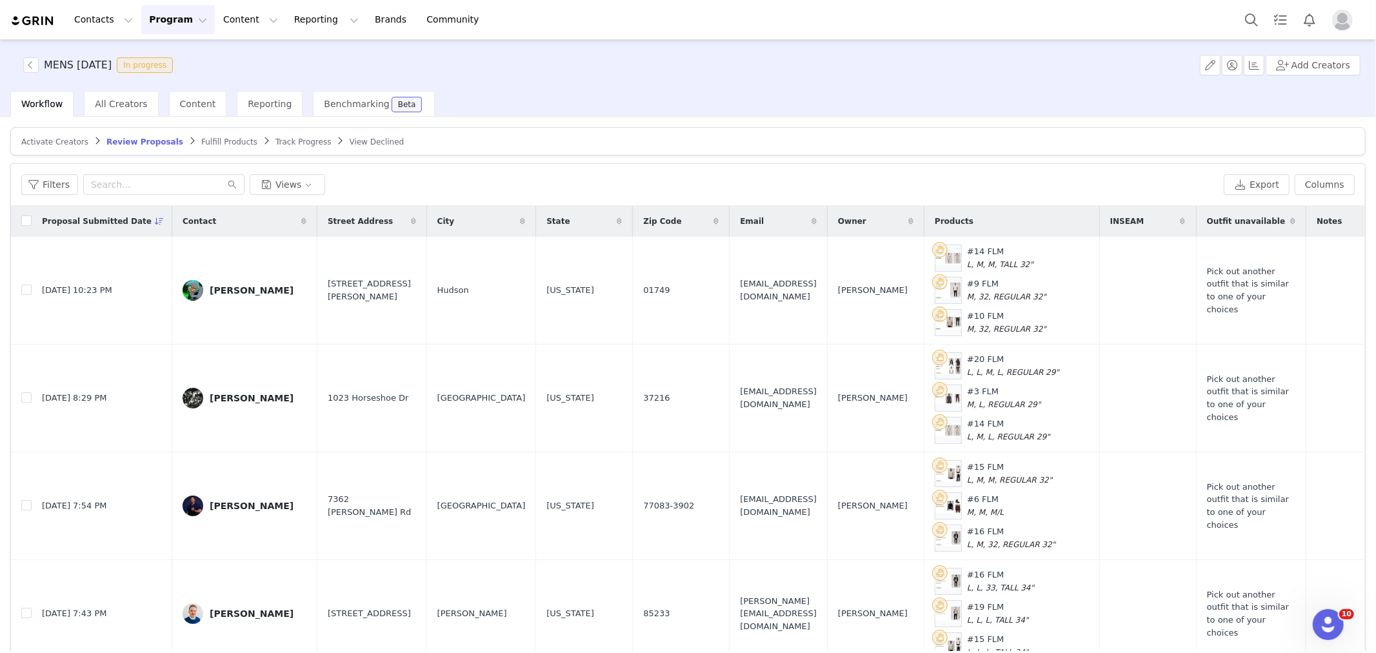
click at [201, 140] on span "Fulfill Products" at bounding box center [229, 141] width 56 height 9
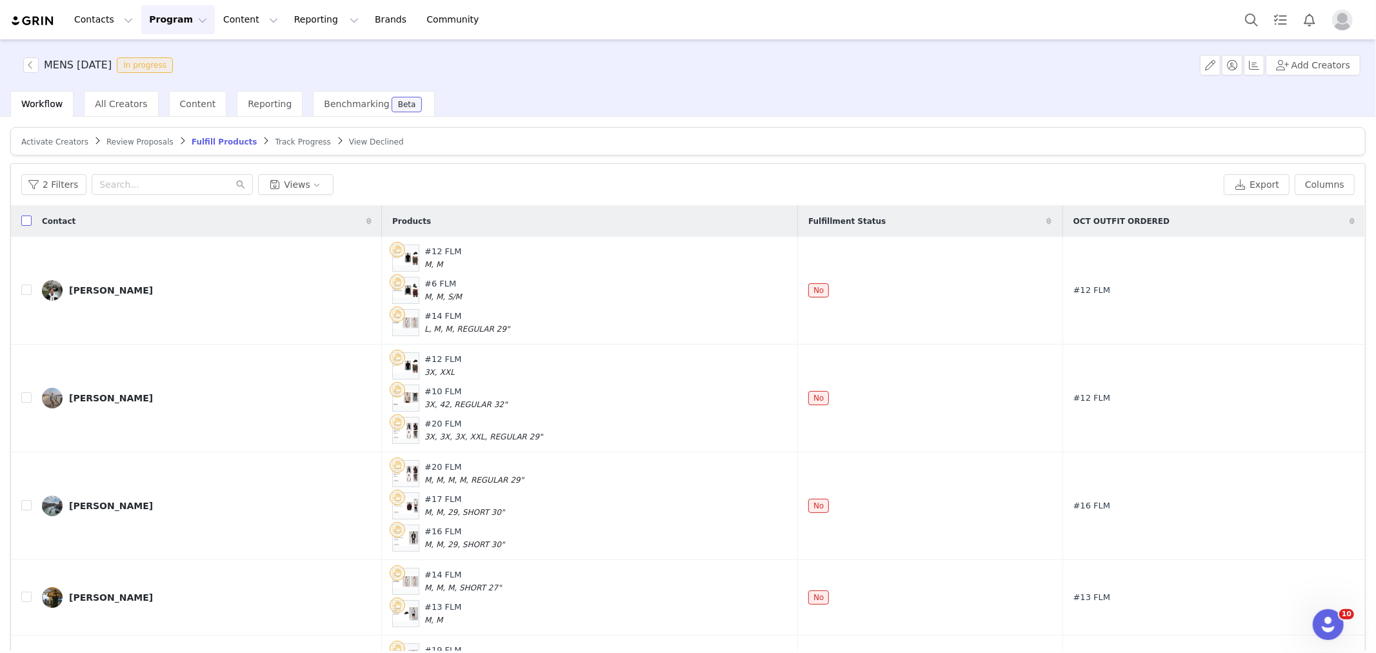
click at [25, 221] on input "checkbox" at bounding box center [26, 220] width 10 height 10
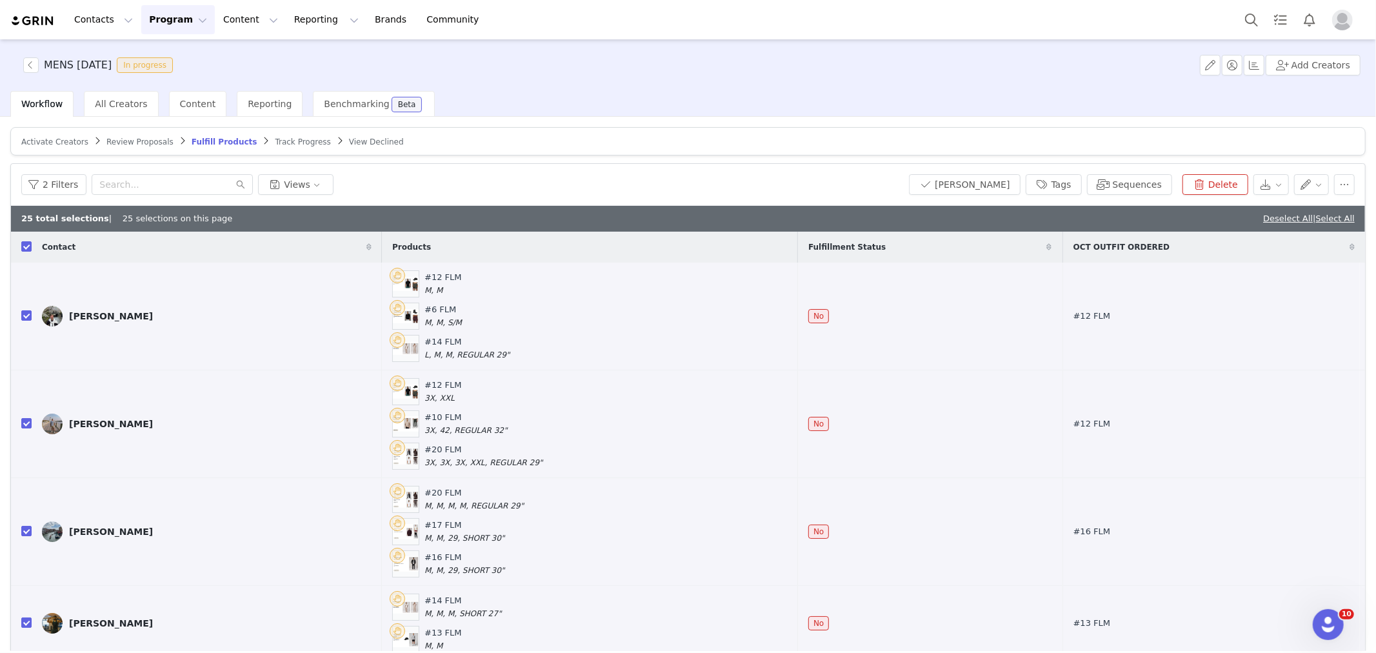
checkbox input "true"
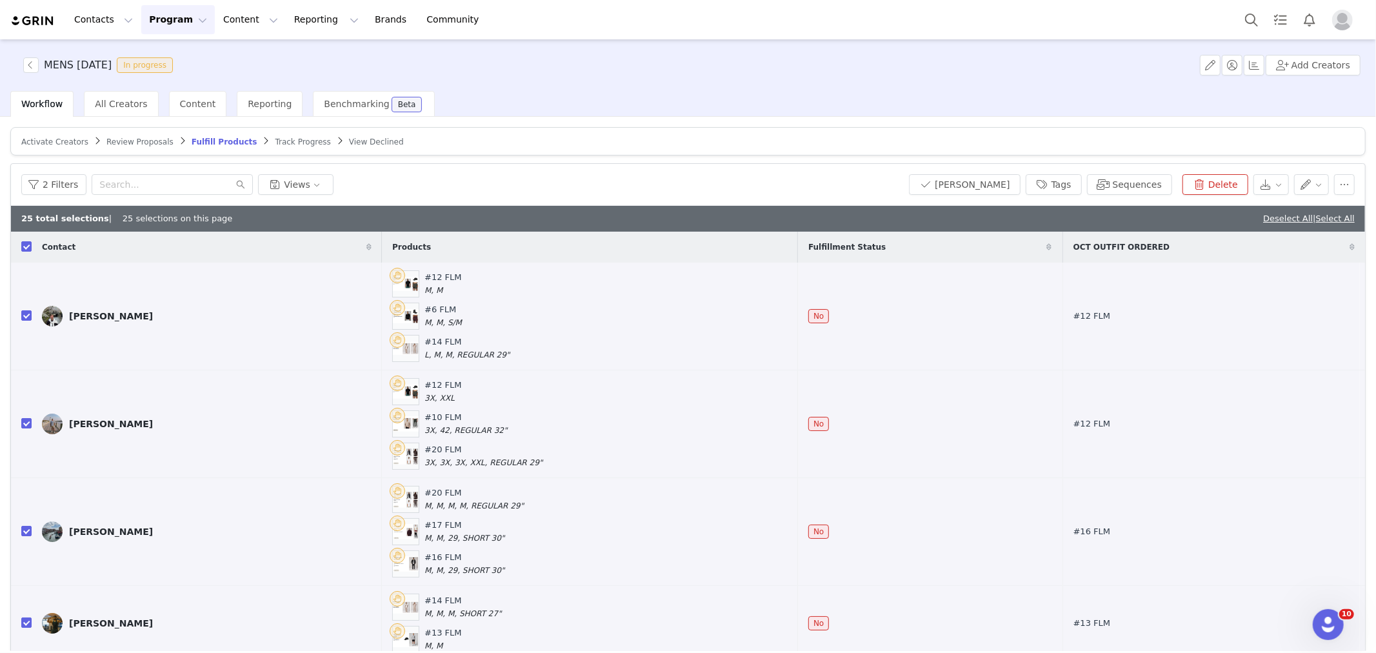
checkbox input "true"
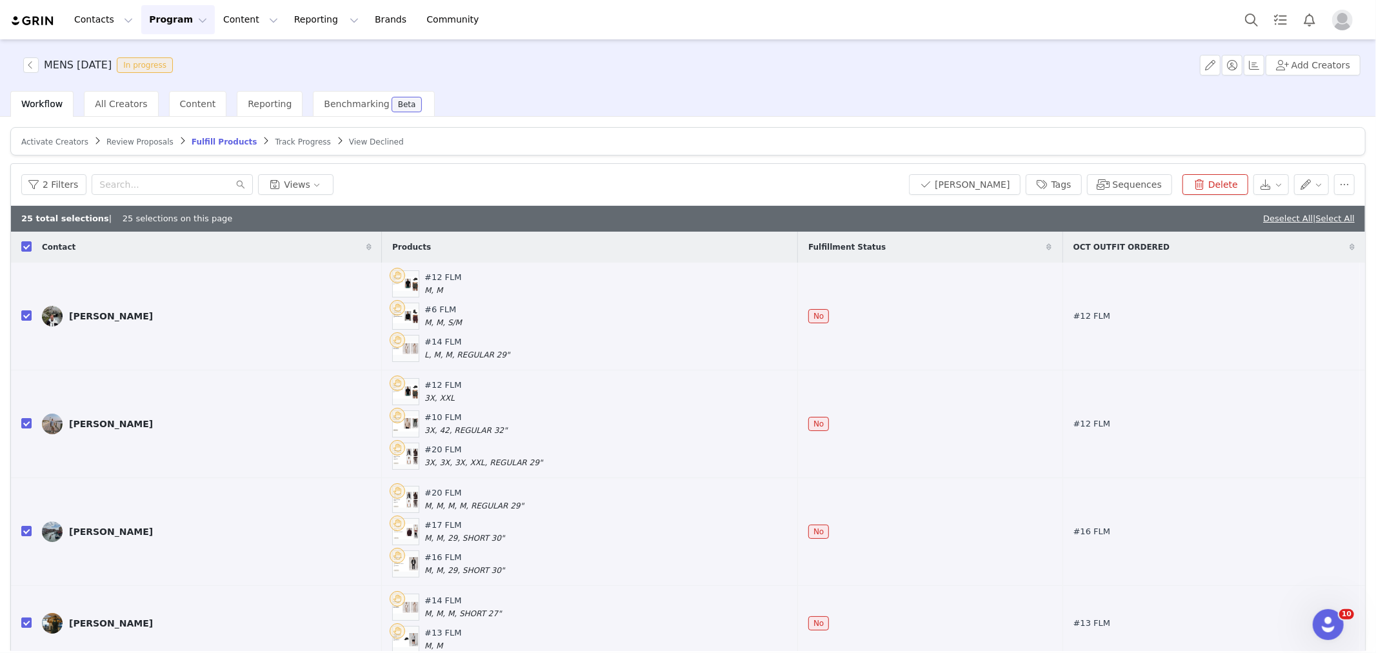
checkbox input "true"
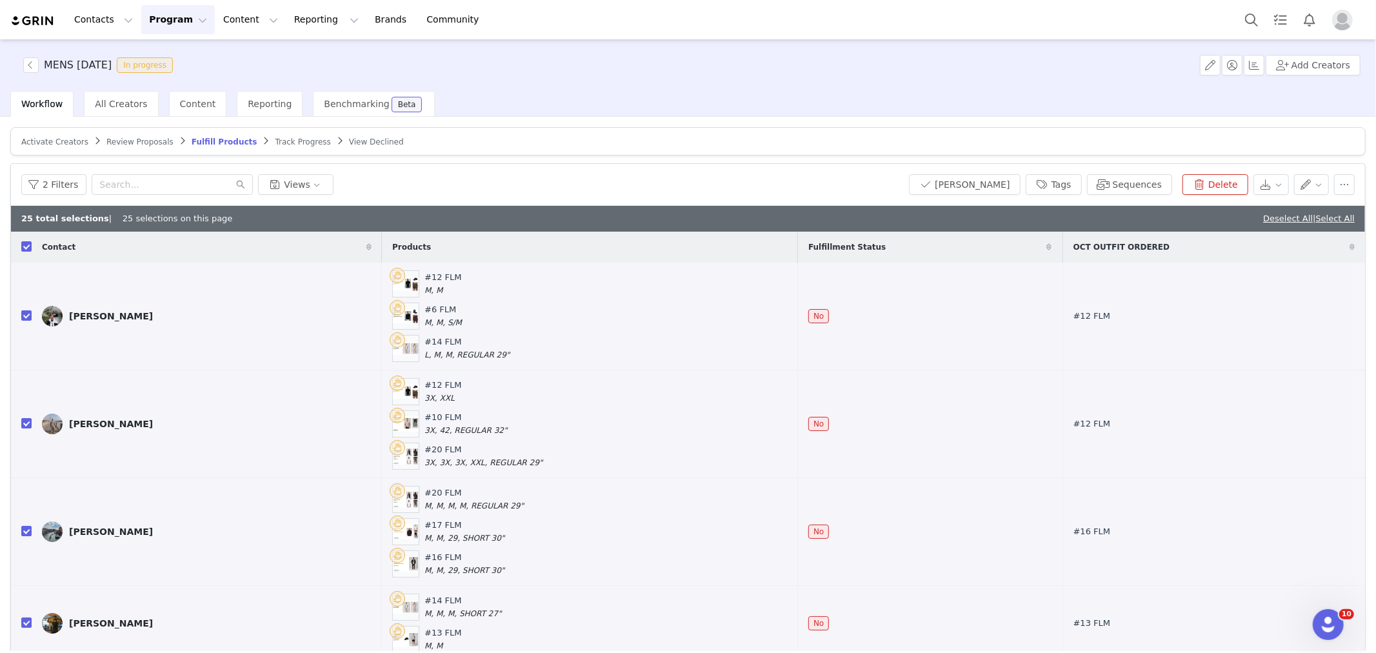
checkbox input "true"
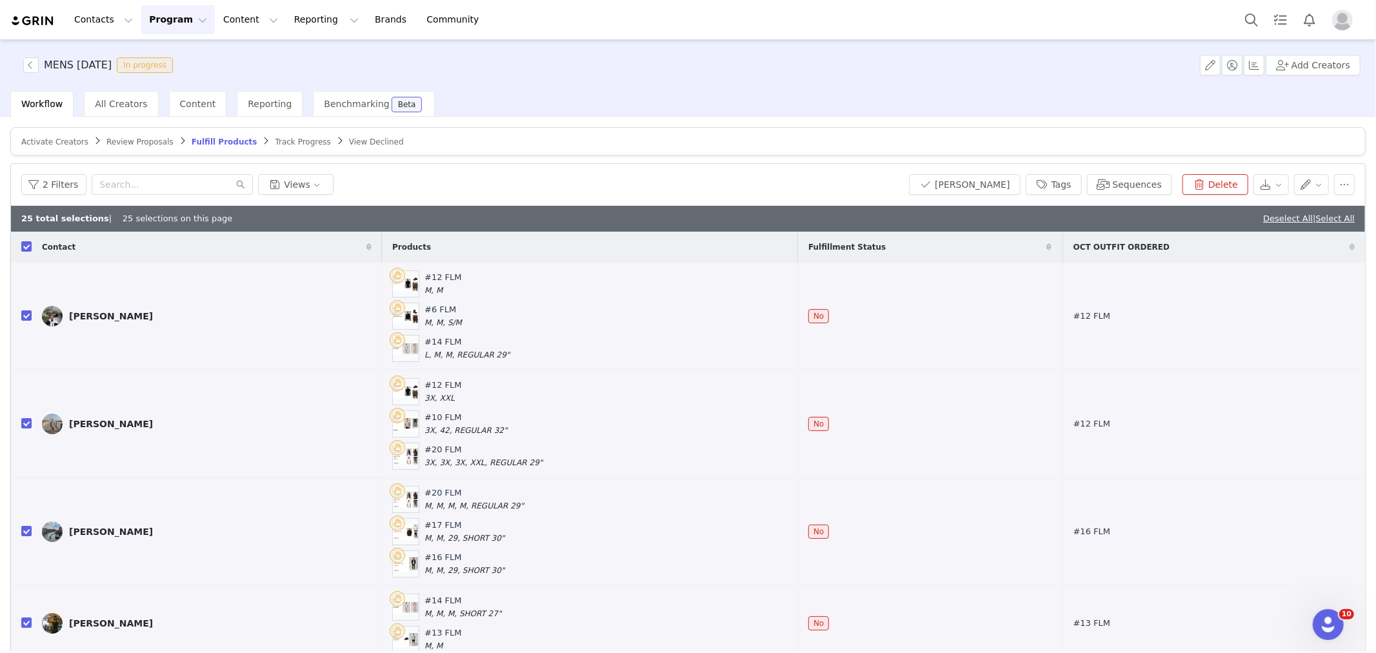
checkbox input "true"
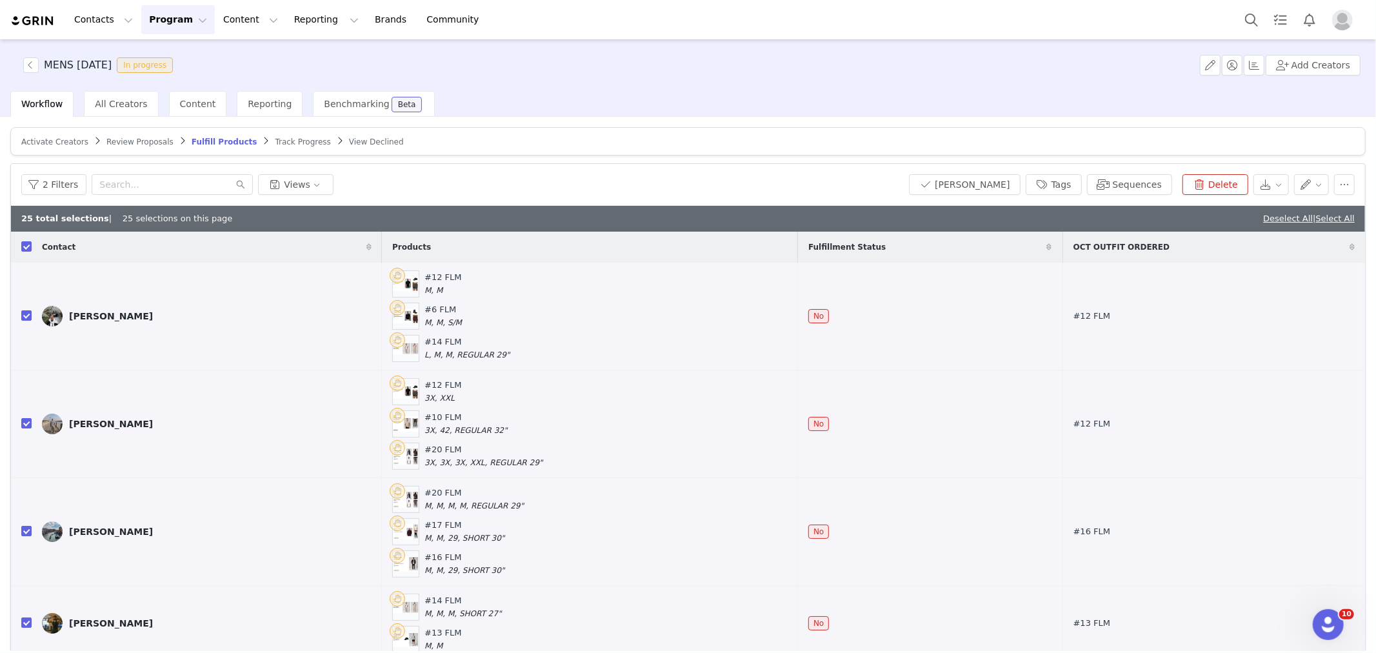
checkbox input "true"
click at [1316, 214] on link "Select All" at bounding box center [1335, 219] width 39 height 10
click at [991, 184] on button "[PERSON_NAME]" at bounding box center [964, 184] width 111 height 21
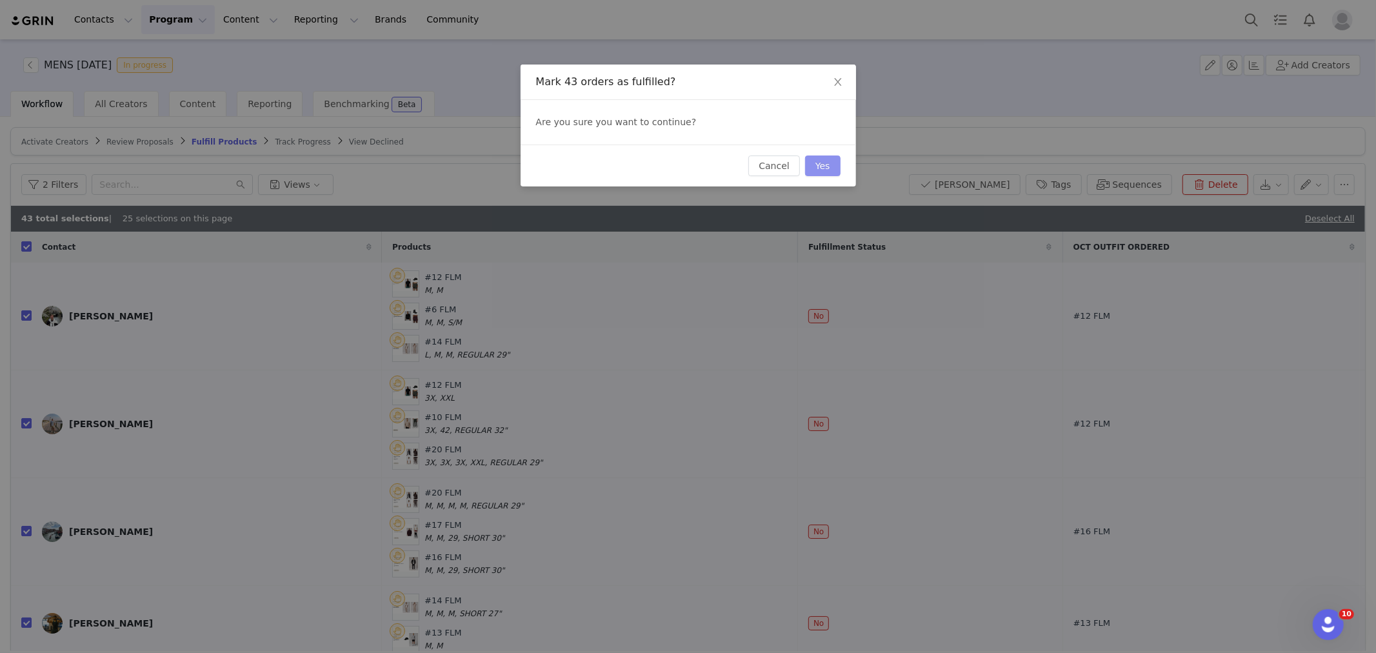
click at [834, 168] on button "Yes" at bounding box center [822, 165] width 35 height 21
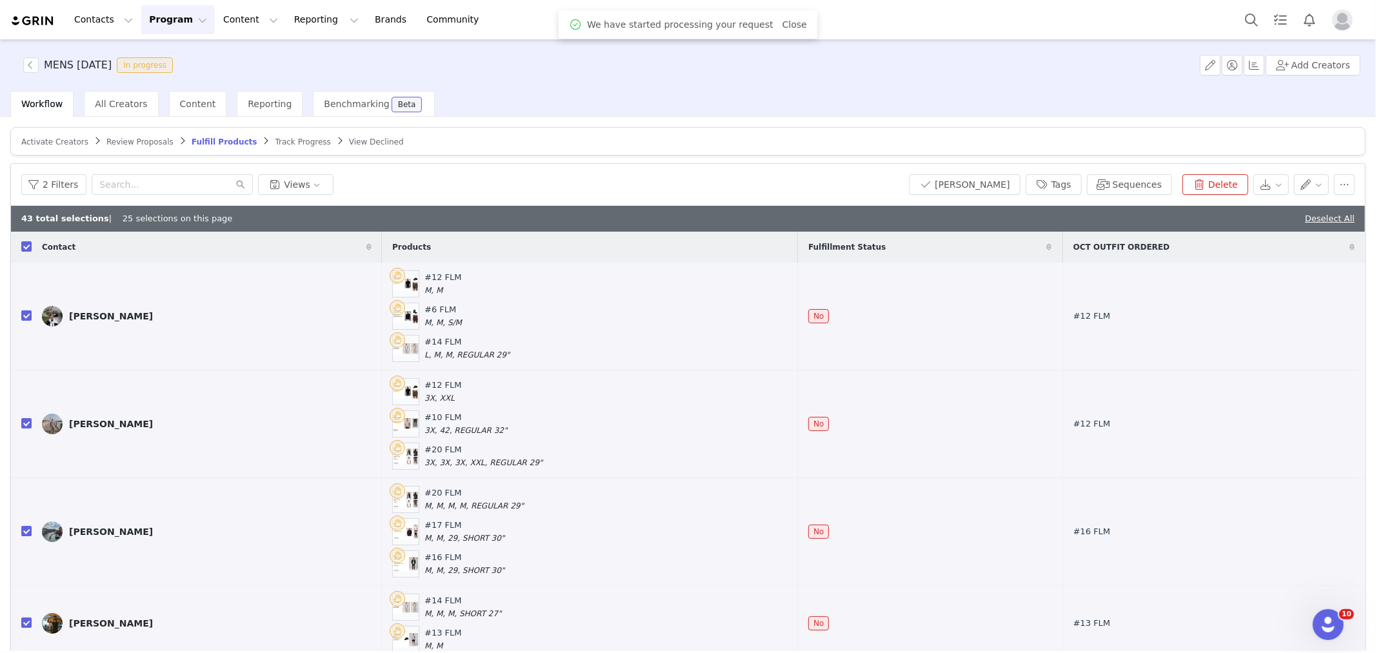
click at [21, 62] on div "MENS [DATE] In progress" at bounding box center [96, 64] width 163 height 15
click at [30, 61] on button "button" at bounding box center [30, 64] width 15 height 15
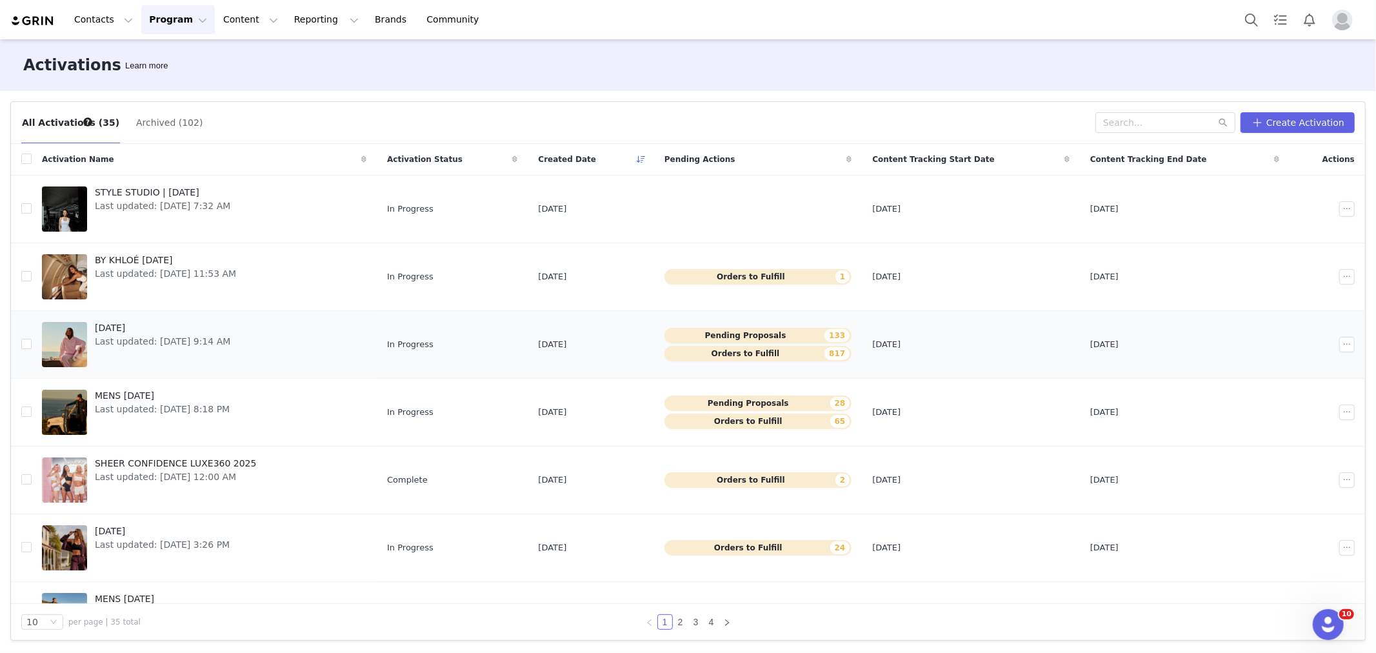
click at [117, 329] on span "[DATE]" at bounding box center [162, 328] width 135 height 14
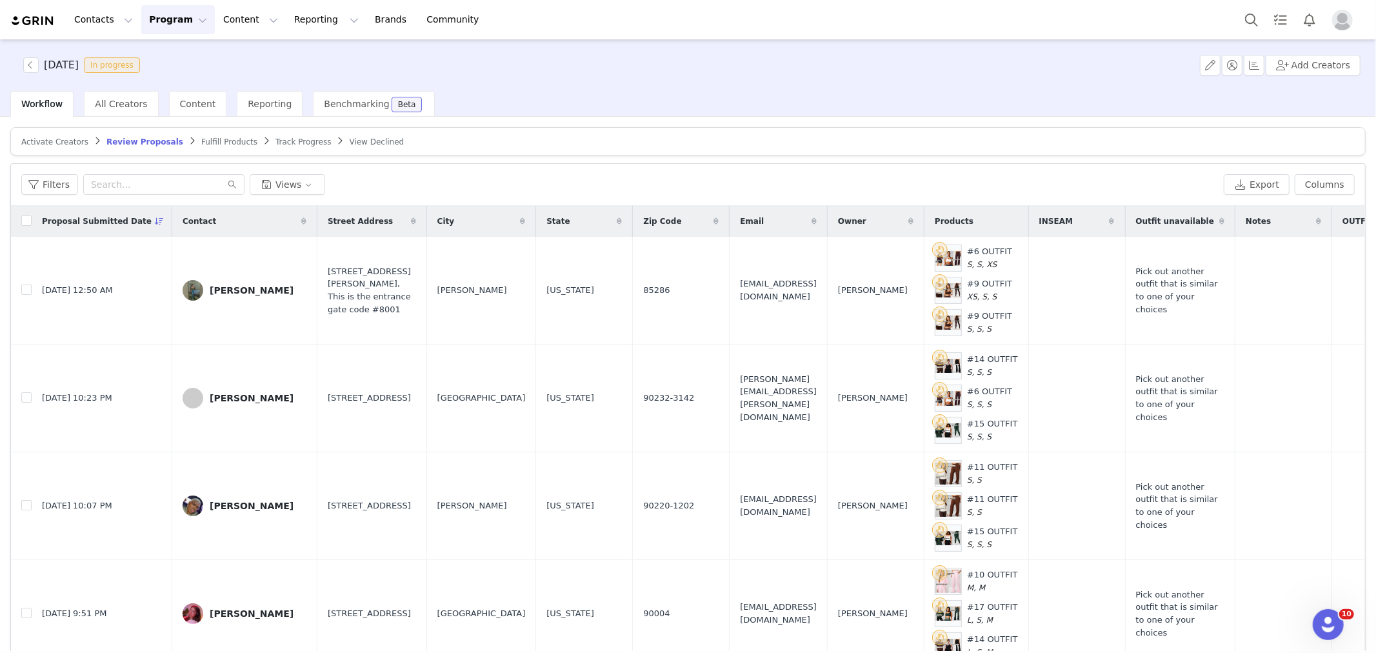
click at [202, 142] on span "Fulfill Products" at bounding box center [229, 141] width 56 height 9
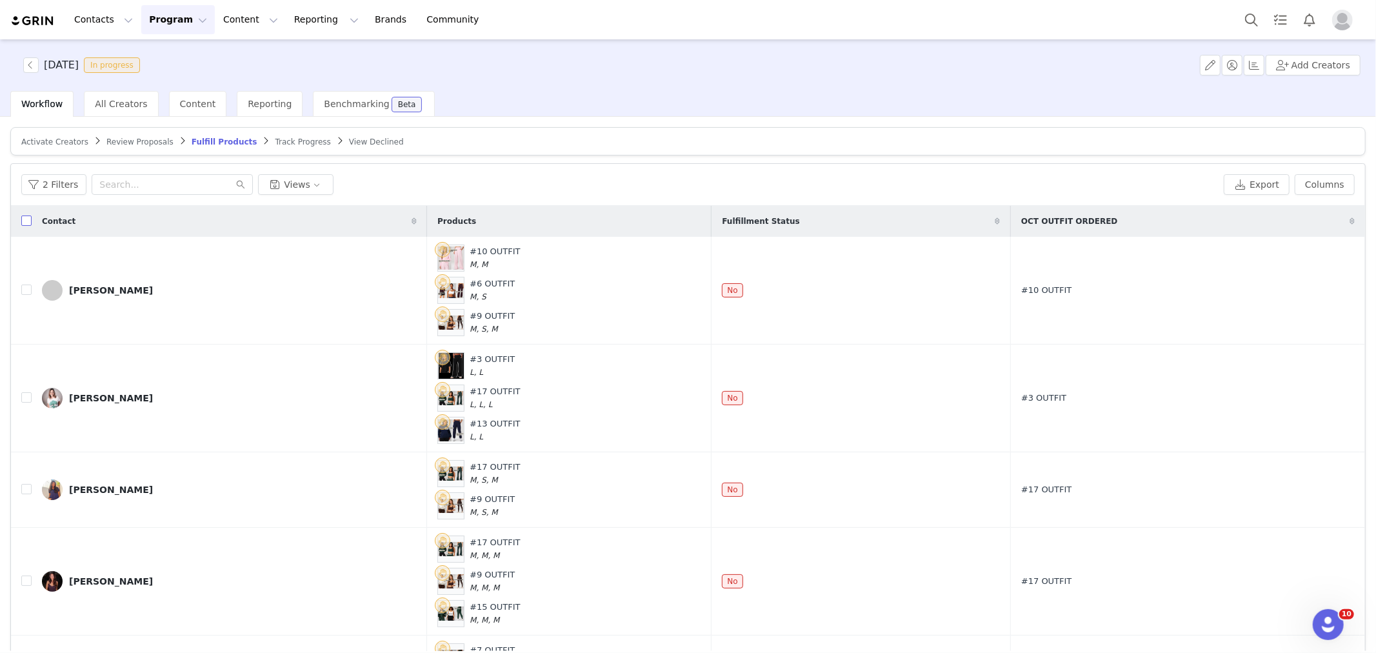
click at [26, 221] on input "checkbox" at bounding box center [26, 220] width 10 height 10
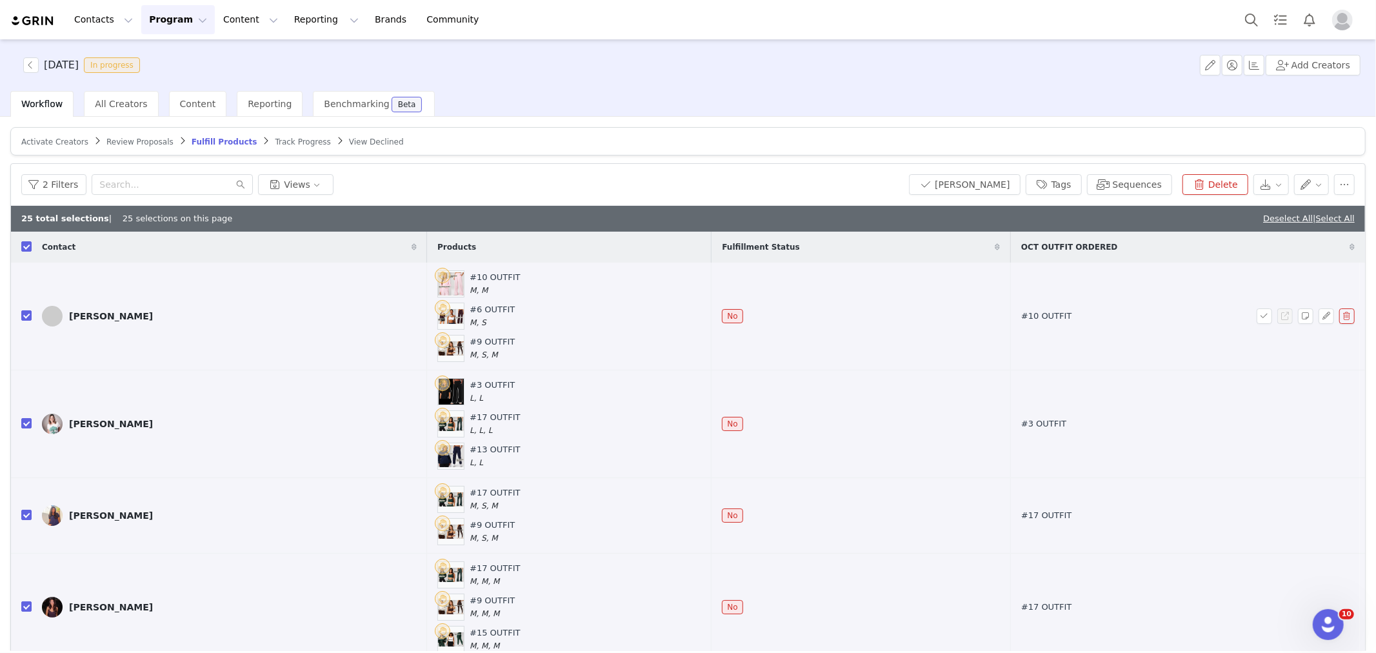
checkbox input "true"
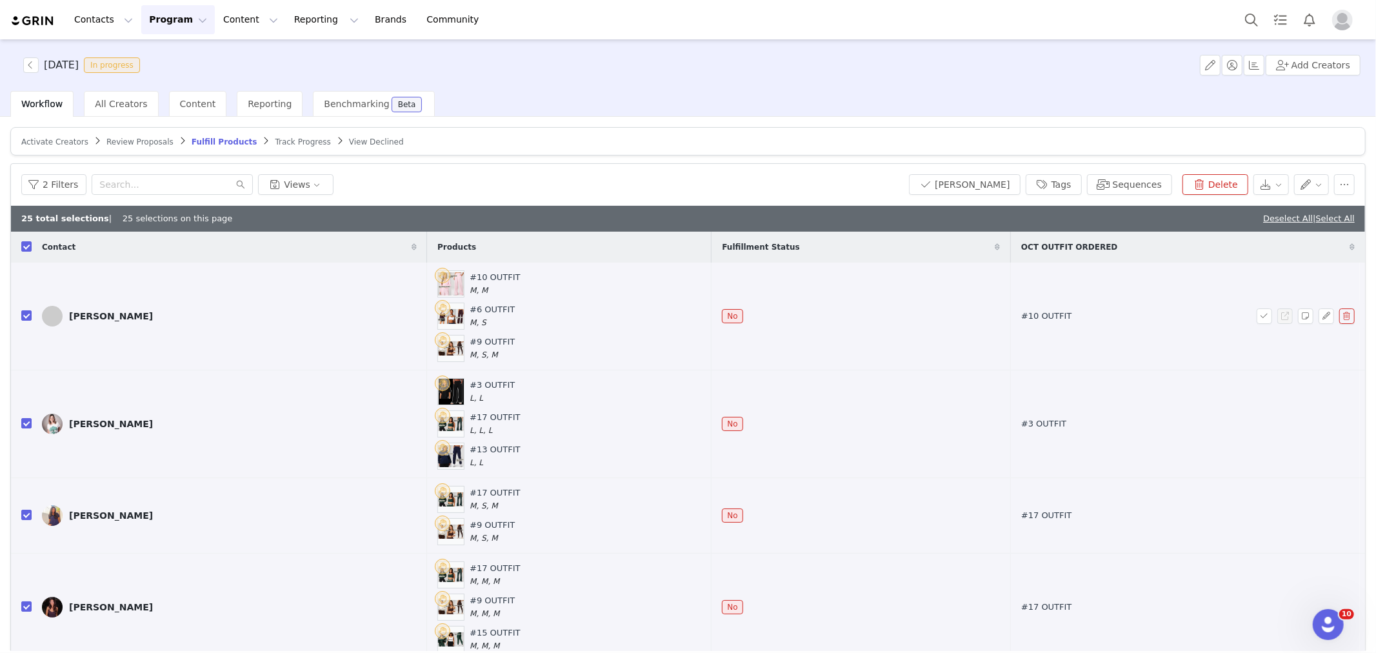
checkbox input "true"
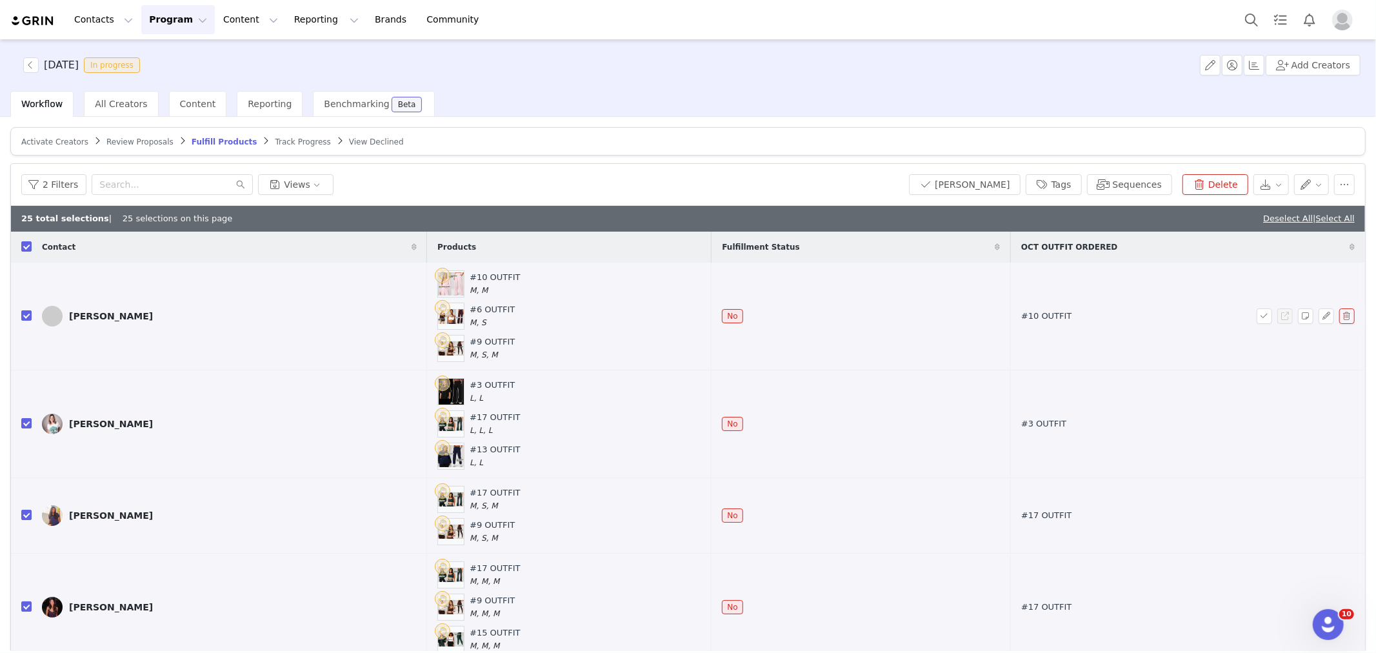
checkbox input "true"
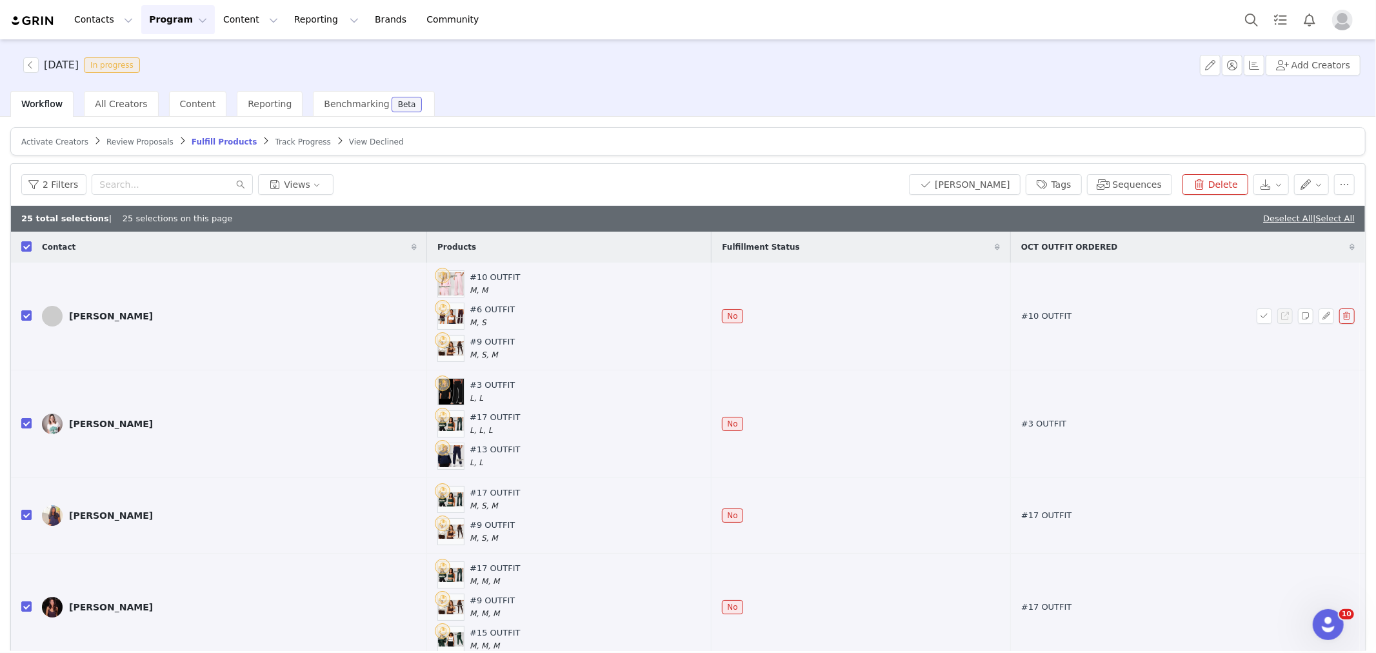
checkbox input "true"
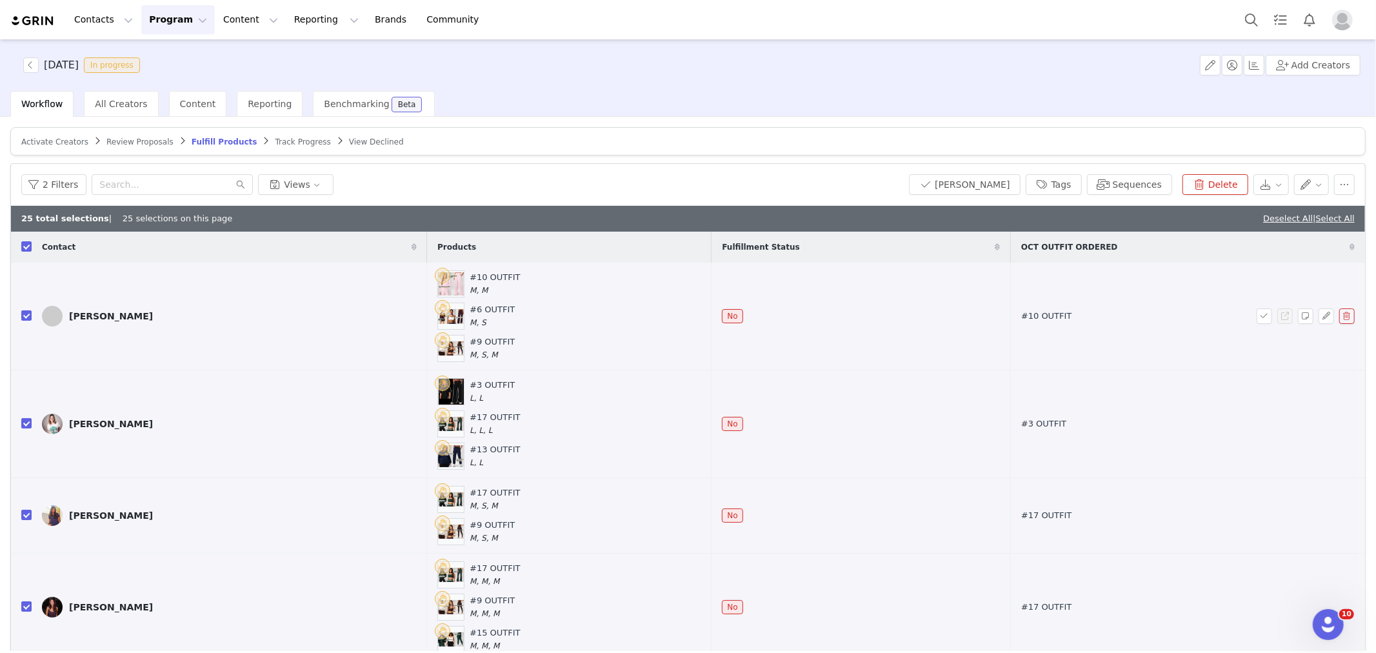
checkbox input "true"
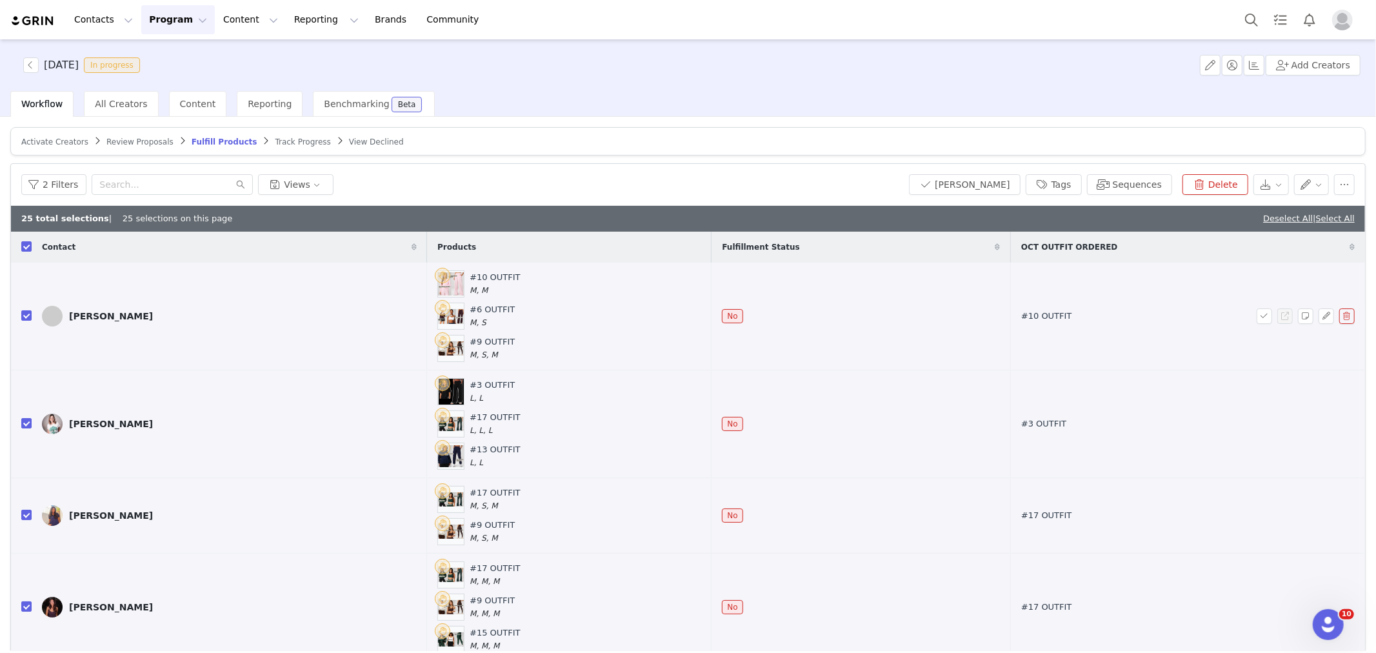
checkbox input "true"
click at [1328, 217] on link "Select All" at bounding box center [1335, 219] width 39 height 10
click at [951, 179] on button "[PERSON_NAME]" at bounding box center [964, 184] width 111 height 21
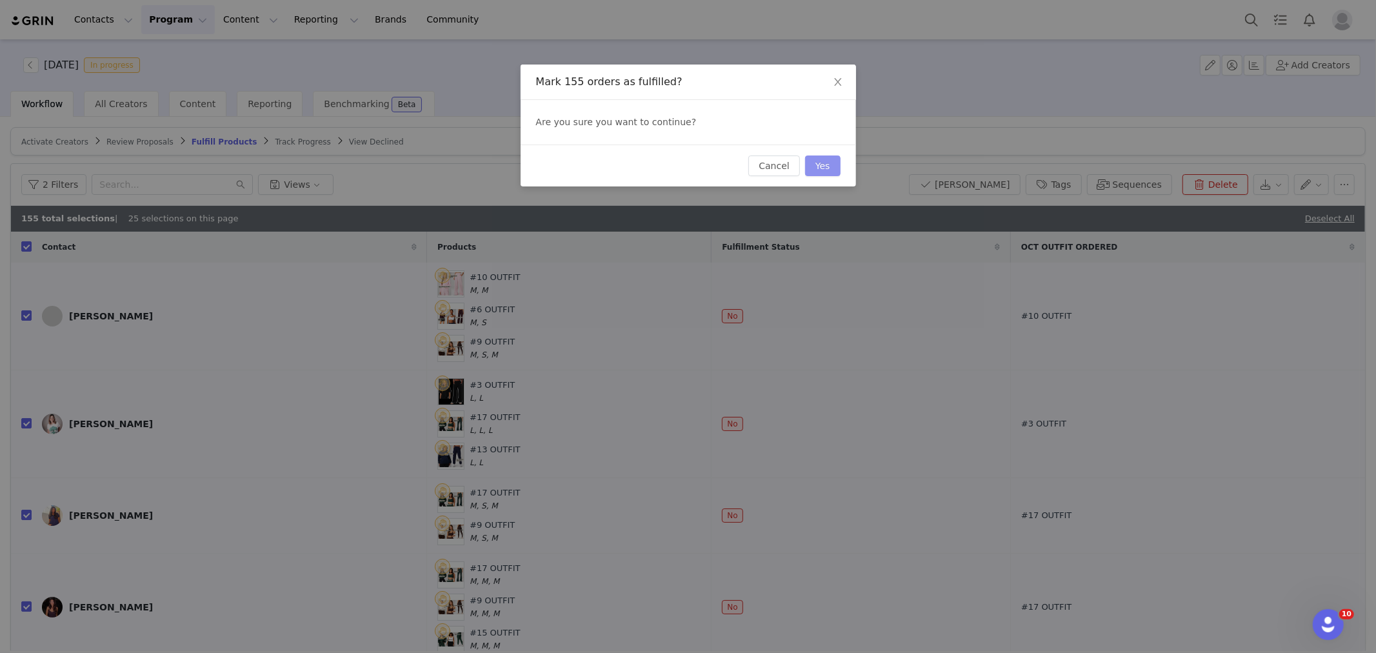
click at [816, 164] on button "Yes" at bounding box center [822, 165] width 35 height 21
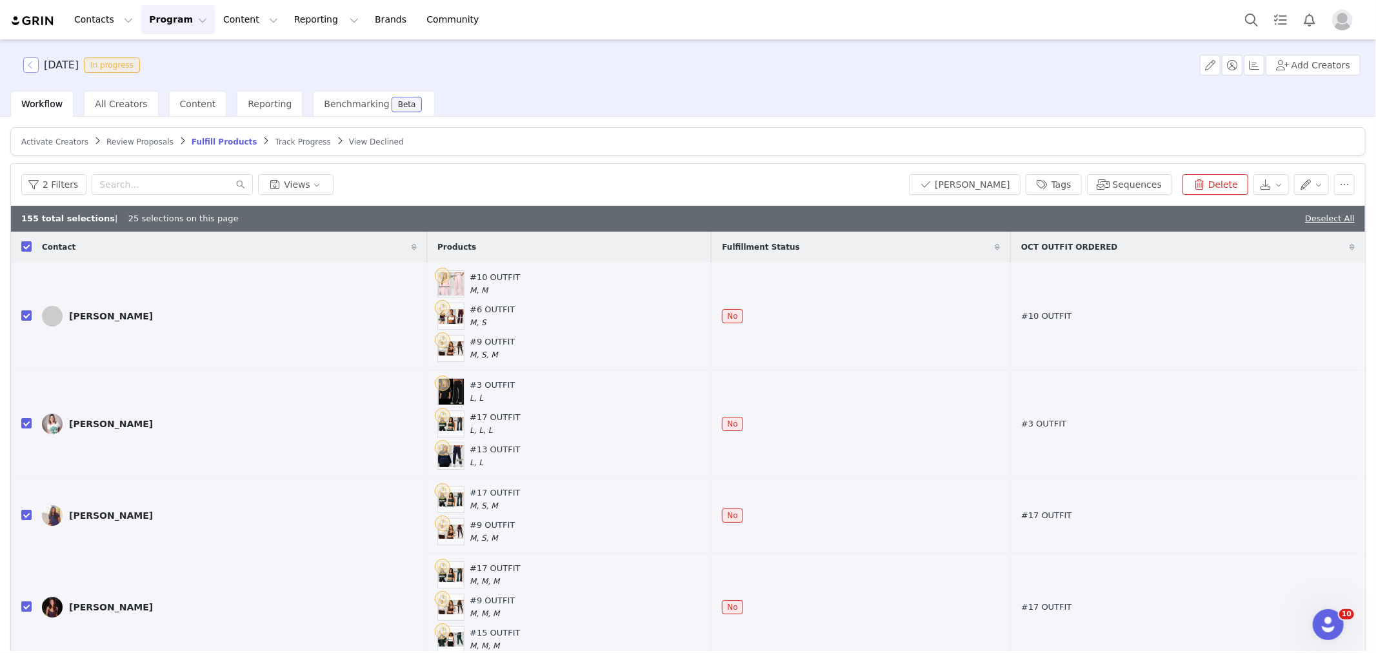
click at [30, 71] on button "button" at bounding box center [30, 64] width 15 height 15
